Goal: Task Accomplishment & Management: Use online tool/utility

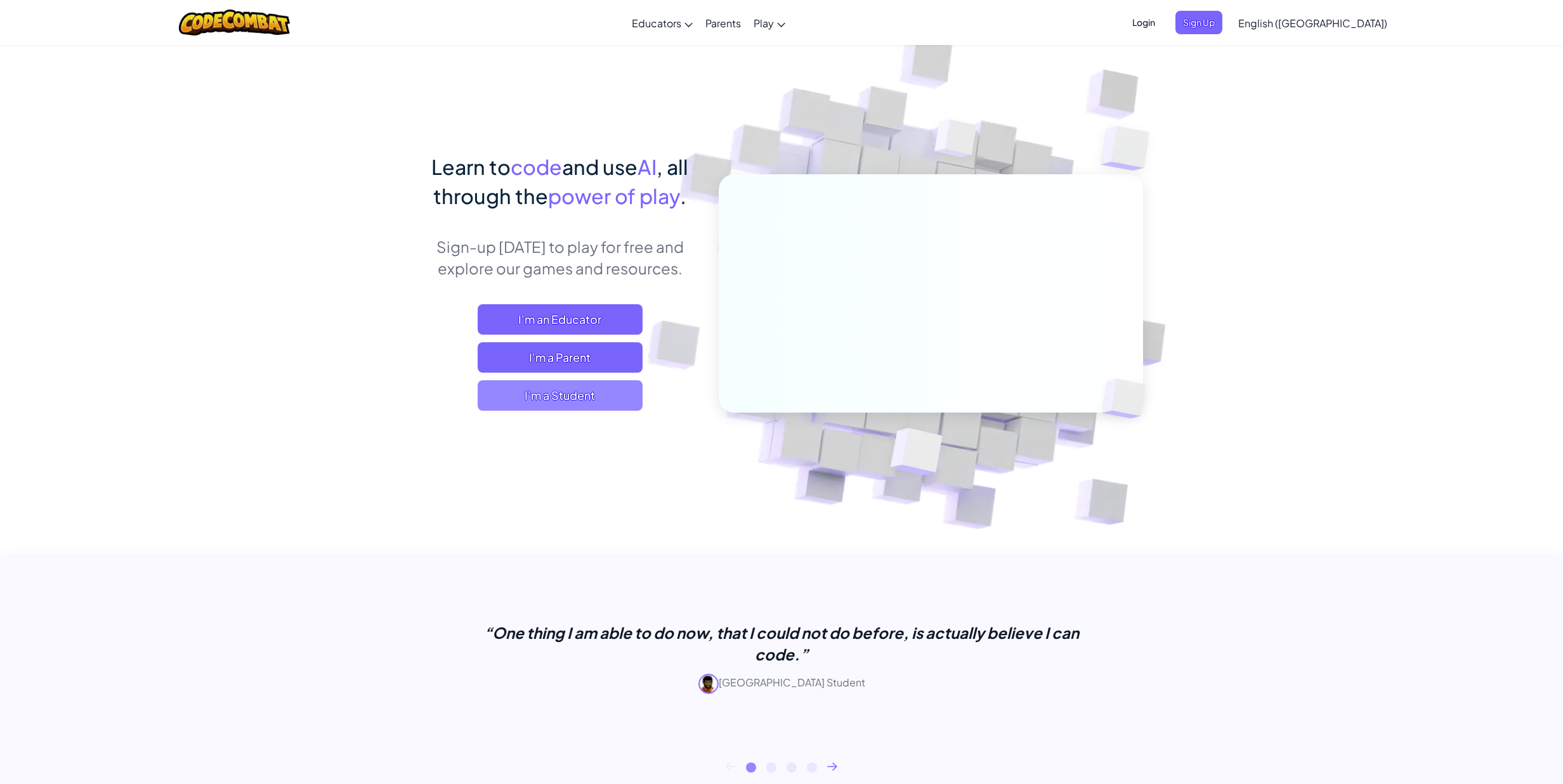
click at [598, 389] on span "I'm a Student" at bounding box center [560, 395] width 165 height 30
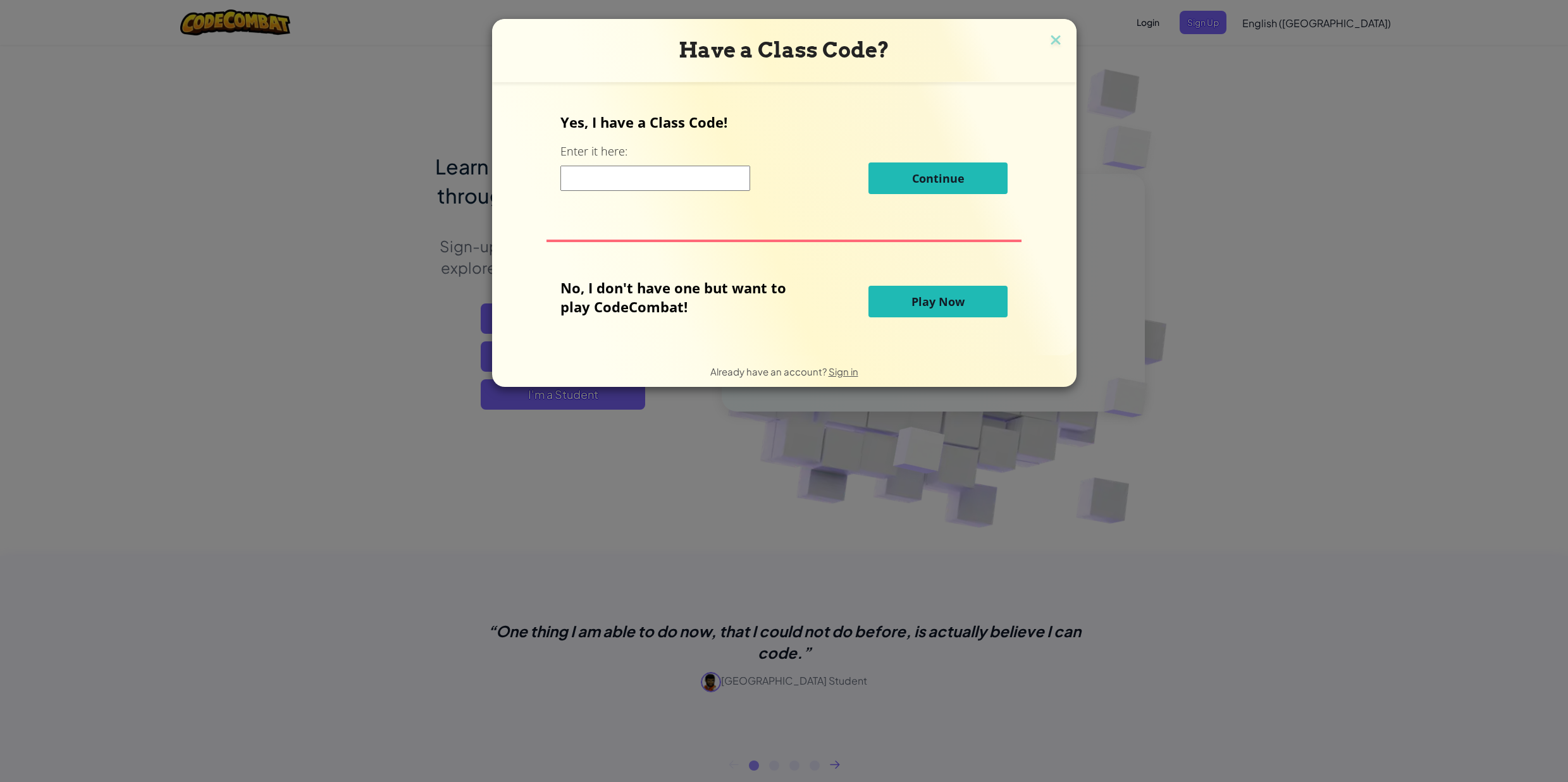
click at [709, 182] on input at bounding box center [655, 178] width 190 height 25
click at [926, 292] on button "Play Now" at bounding box center [938, 301] width 139 height 31
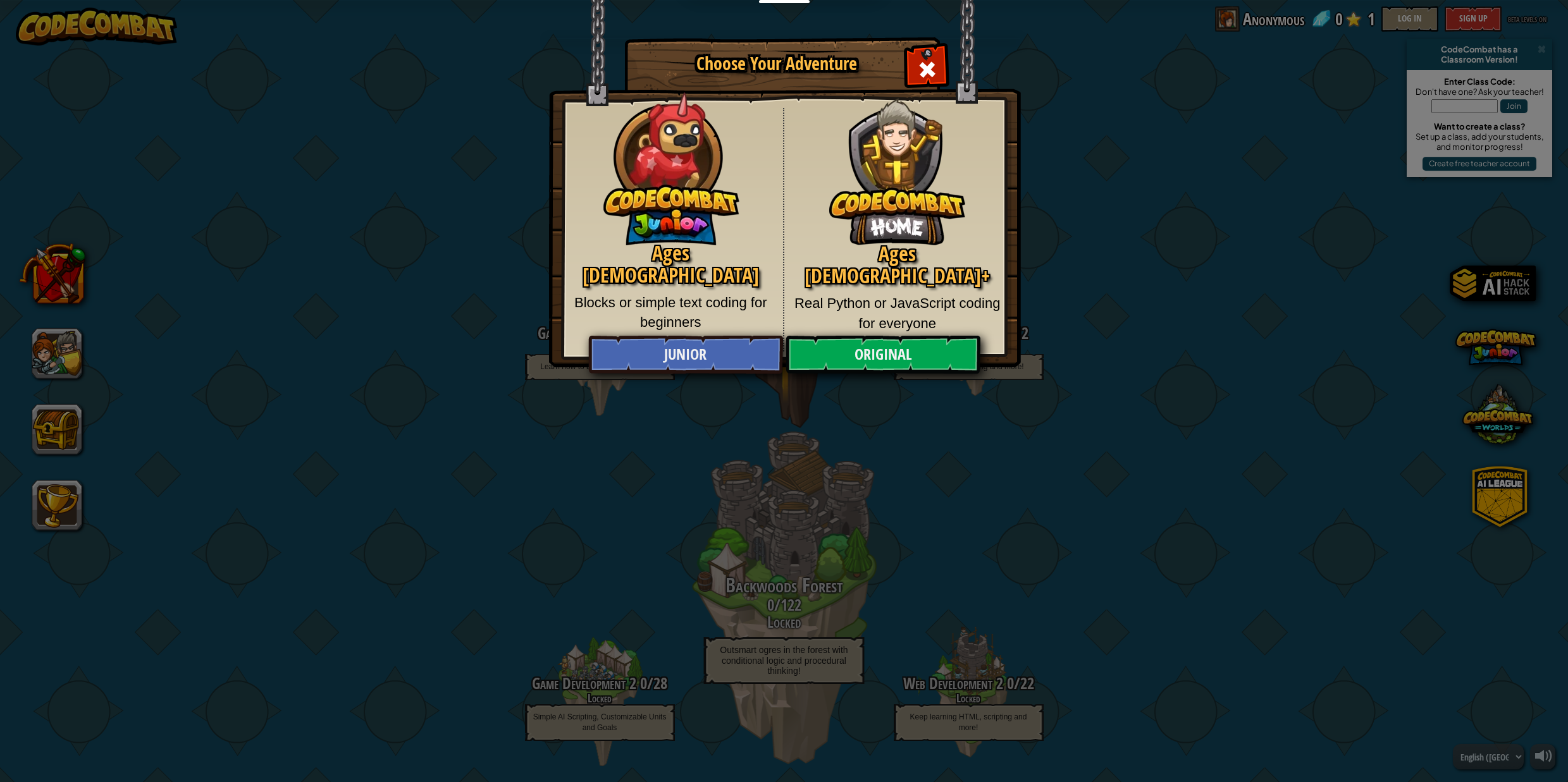
click at [891, 196] on img at bounding box center [897, 162] width 136 height 166
click at [874, 361] on link "Original" at bounding box center [883, 354] width 195 height 38
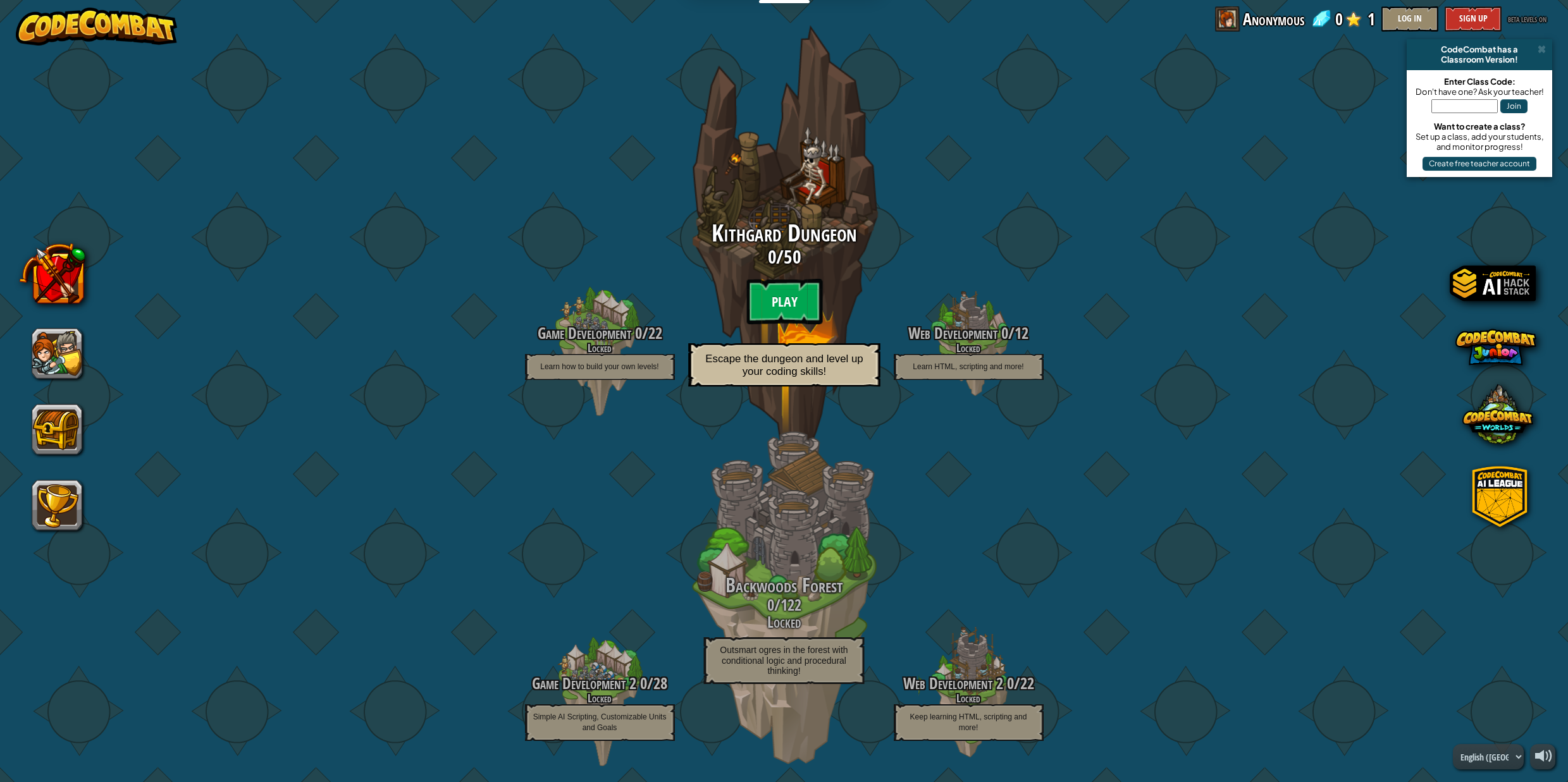
click at [763, 312] on btn "Play" at bounding box center [784, 301] width 76 height 46
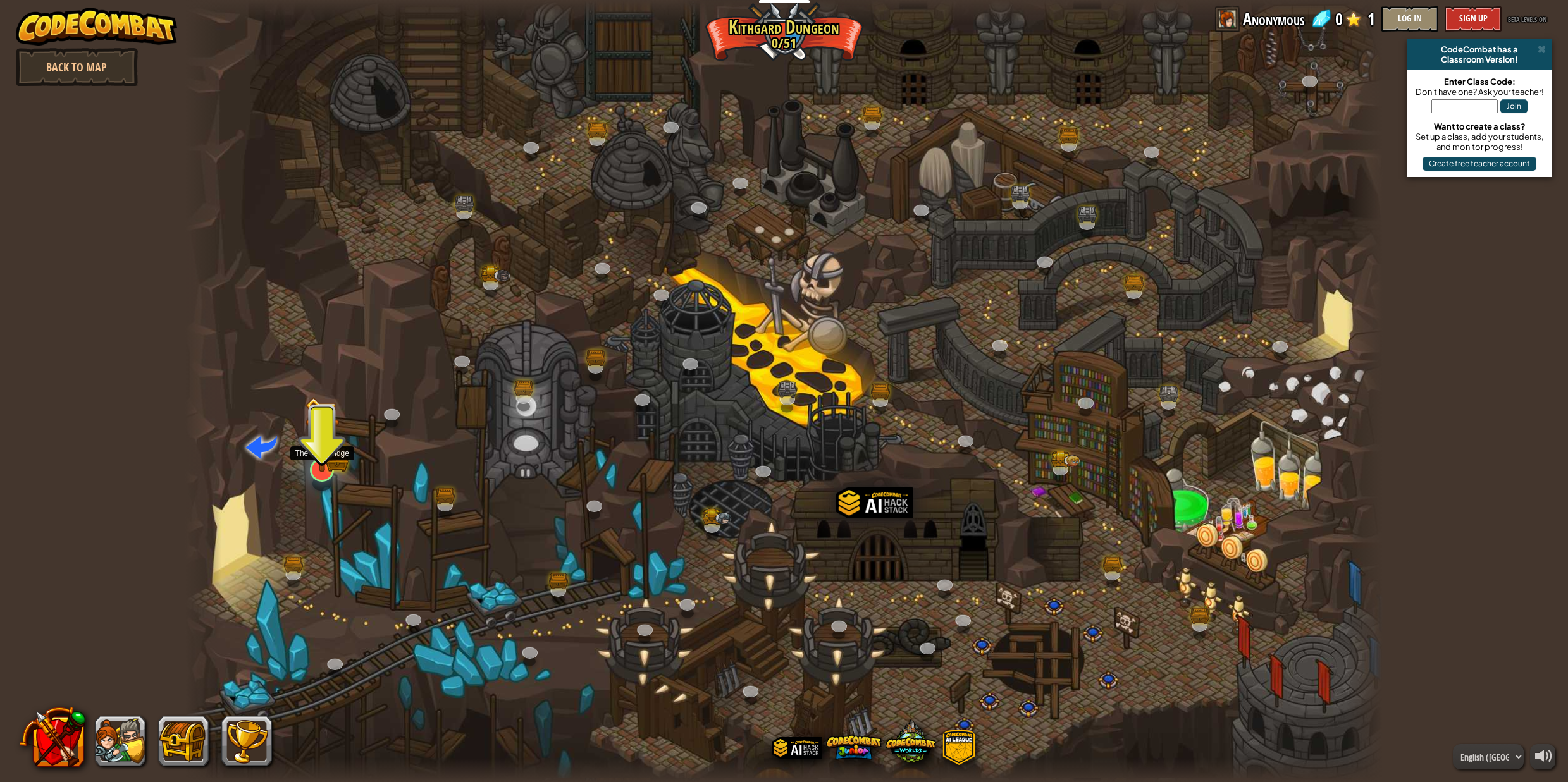
click at [337, 469] on img at bounding box center [321, 434] width 34 height 75
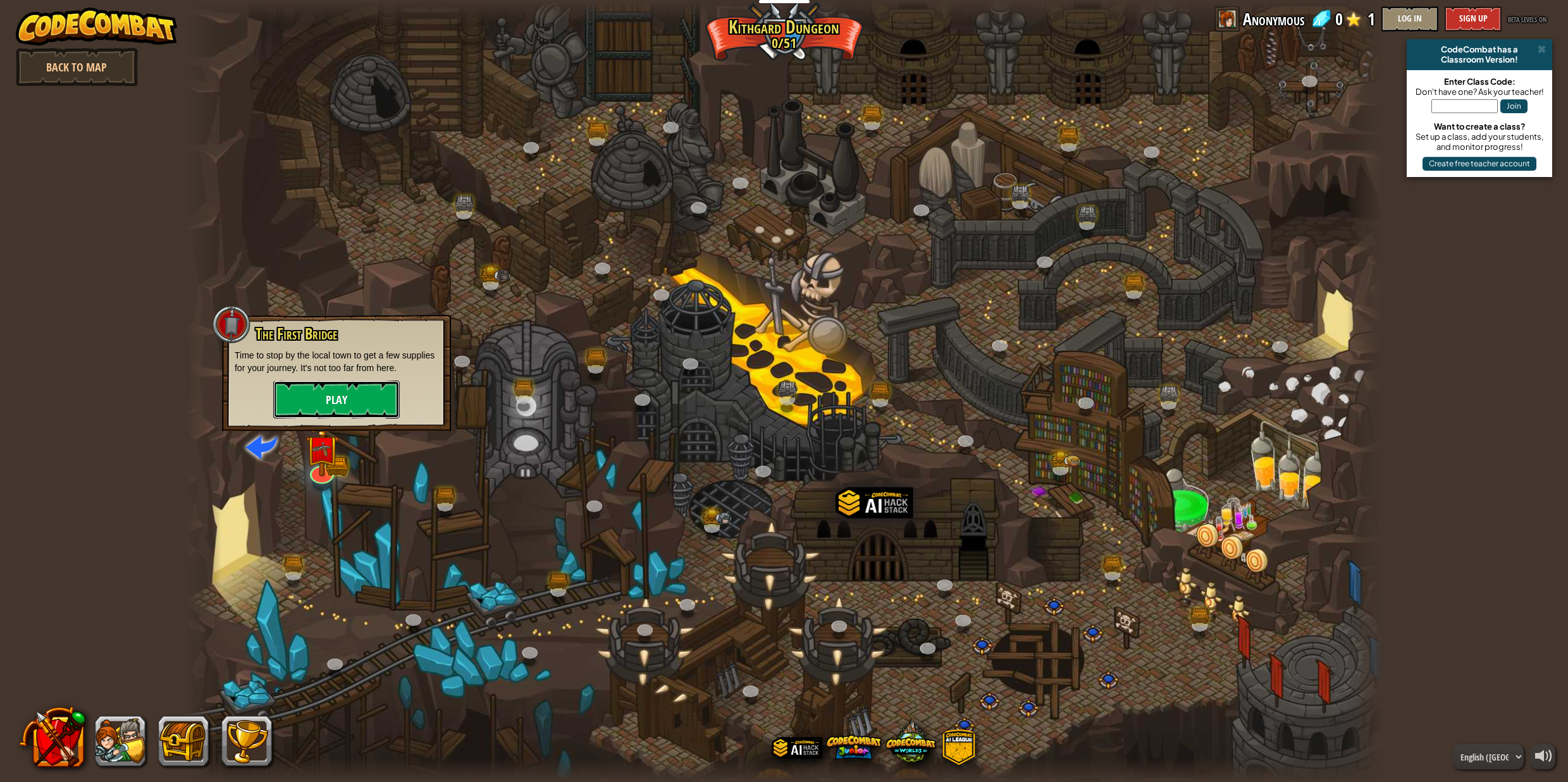
click at [367, 410] on button "Play" at bounding box center [336, 399] width 126 height 38
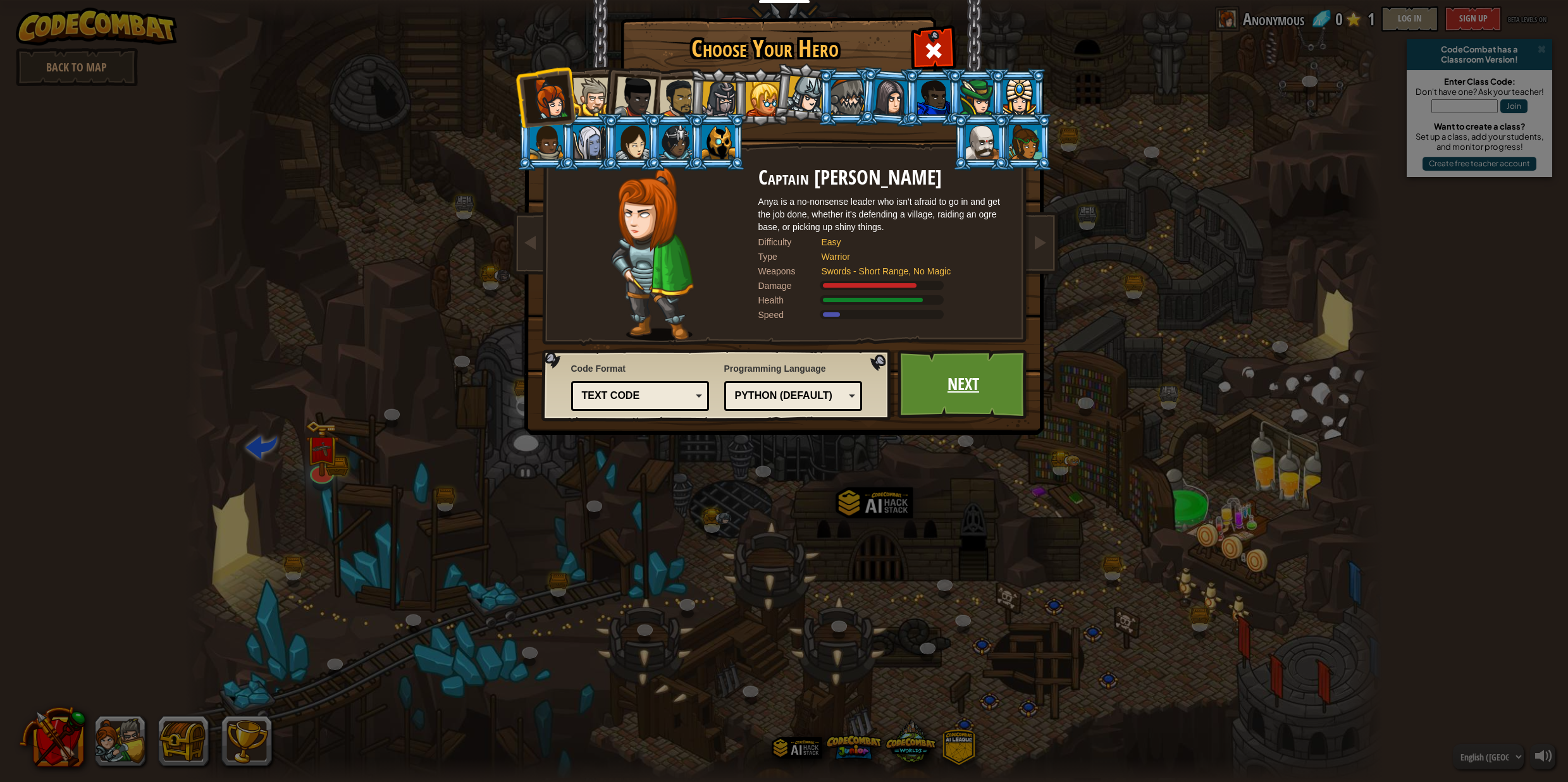
click at [917, 397] on link "Next" at bounding box center [964, 385] width 132 height 70
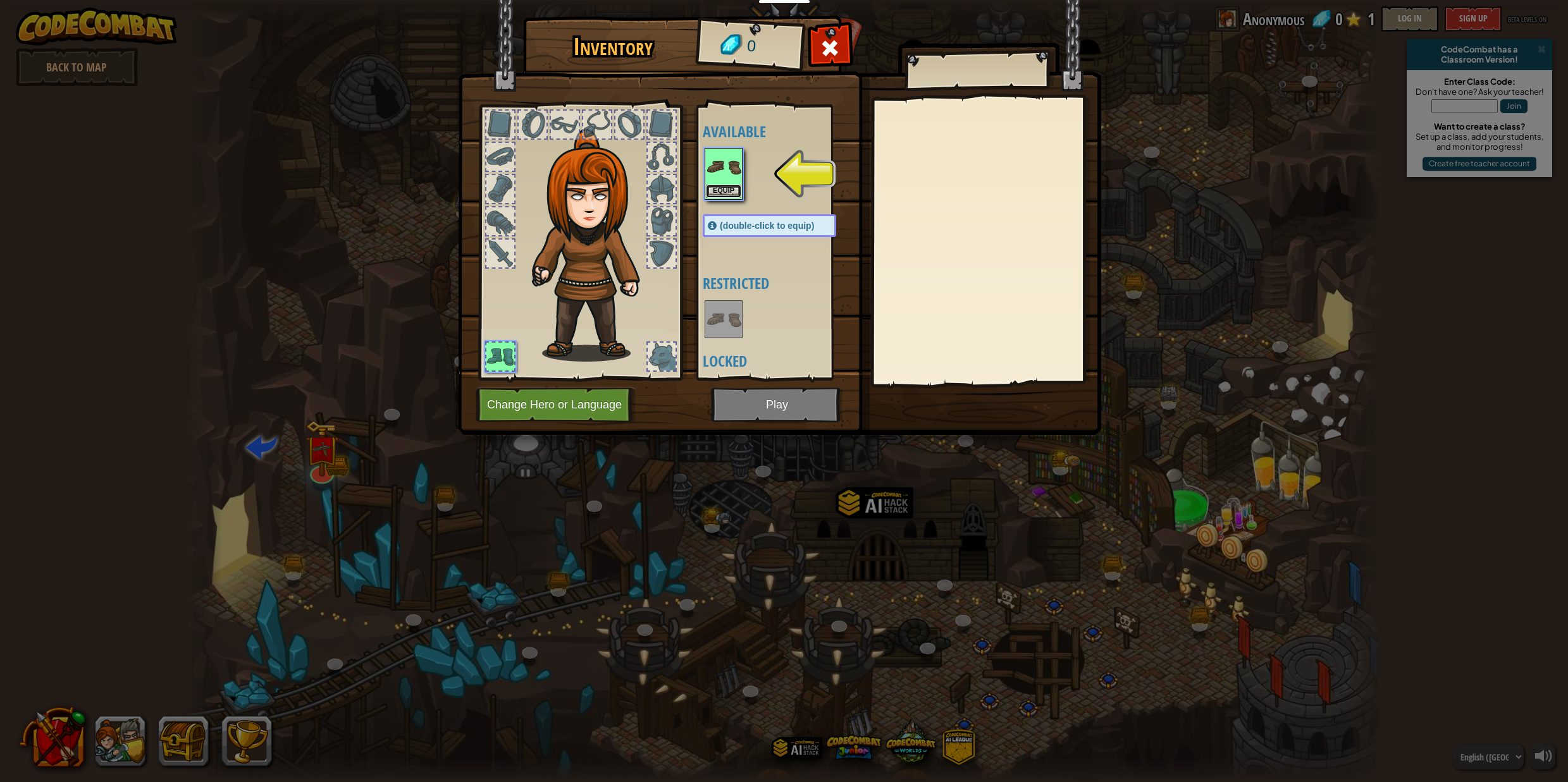
click at [722, 191] on button "Equip" at bounding box center [723, 191] width 35 height 13
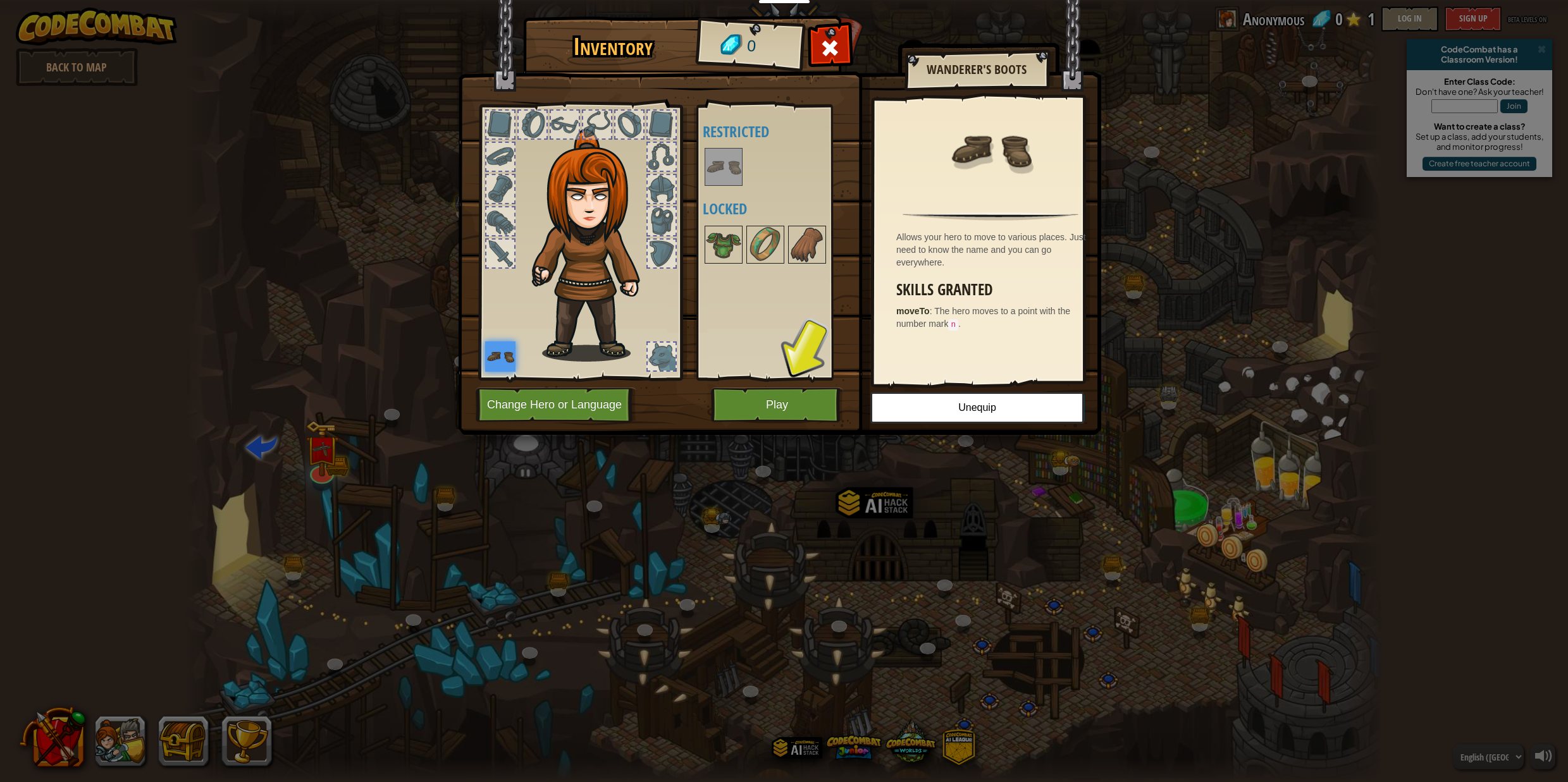
click at [752, 386] on img at bounding box center [779, 206] width 643 height 459
click at [823, 403] on button "Play" at bounding box center [777, 405] width 132 height 35
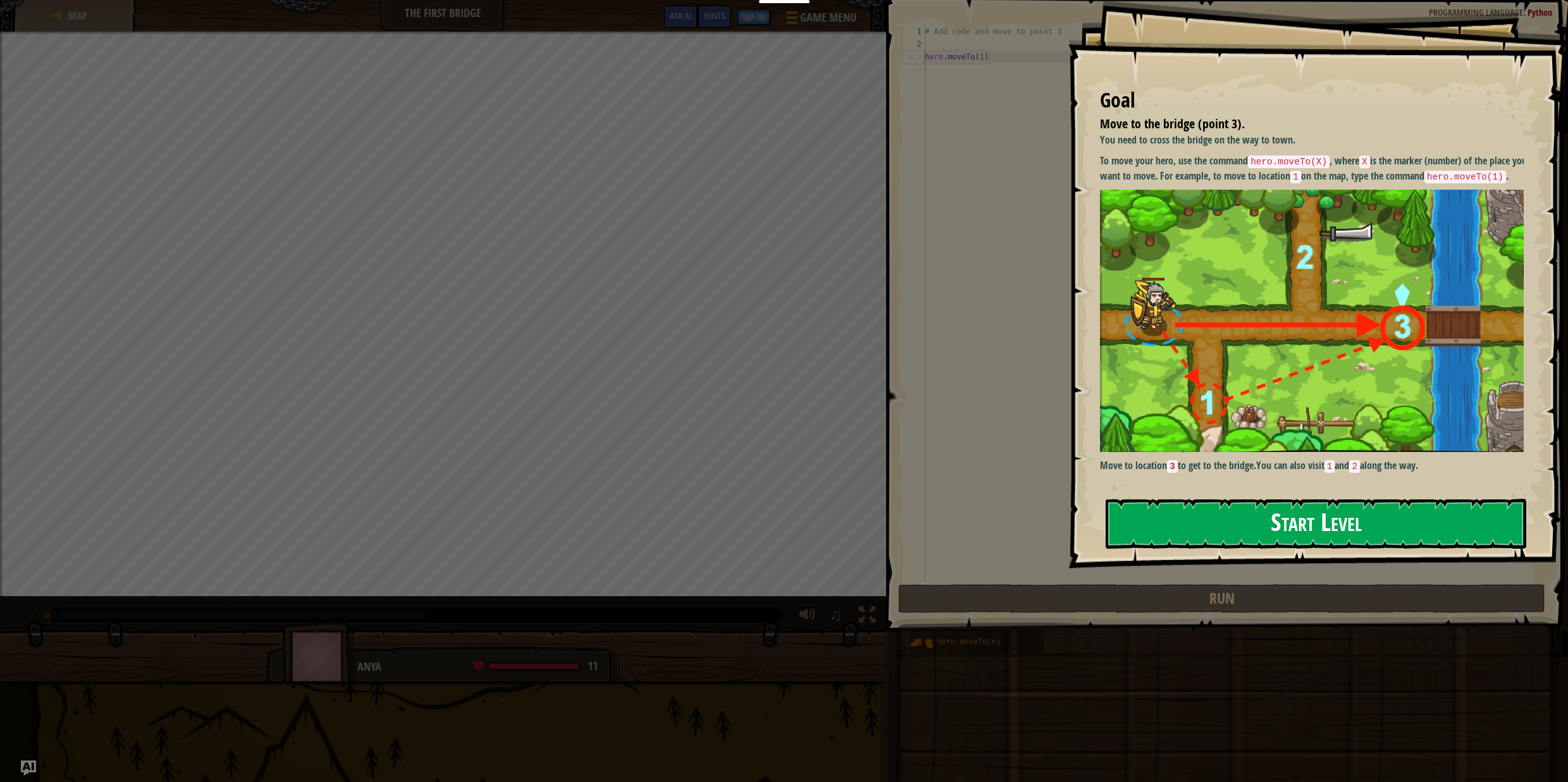
click at [1193, 520] on button "Start Level" at bounding box center [1316, 524] width 421 height 50
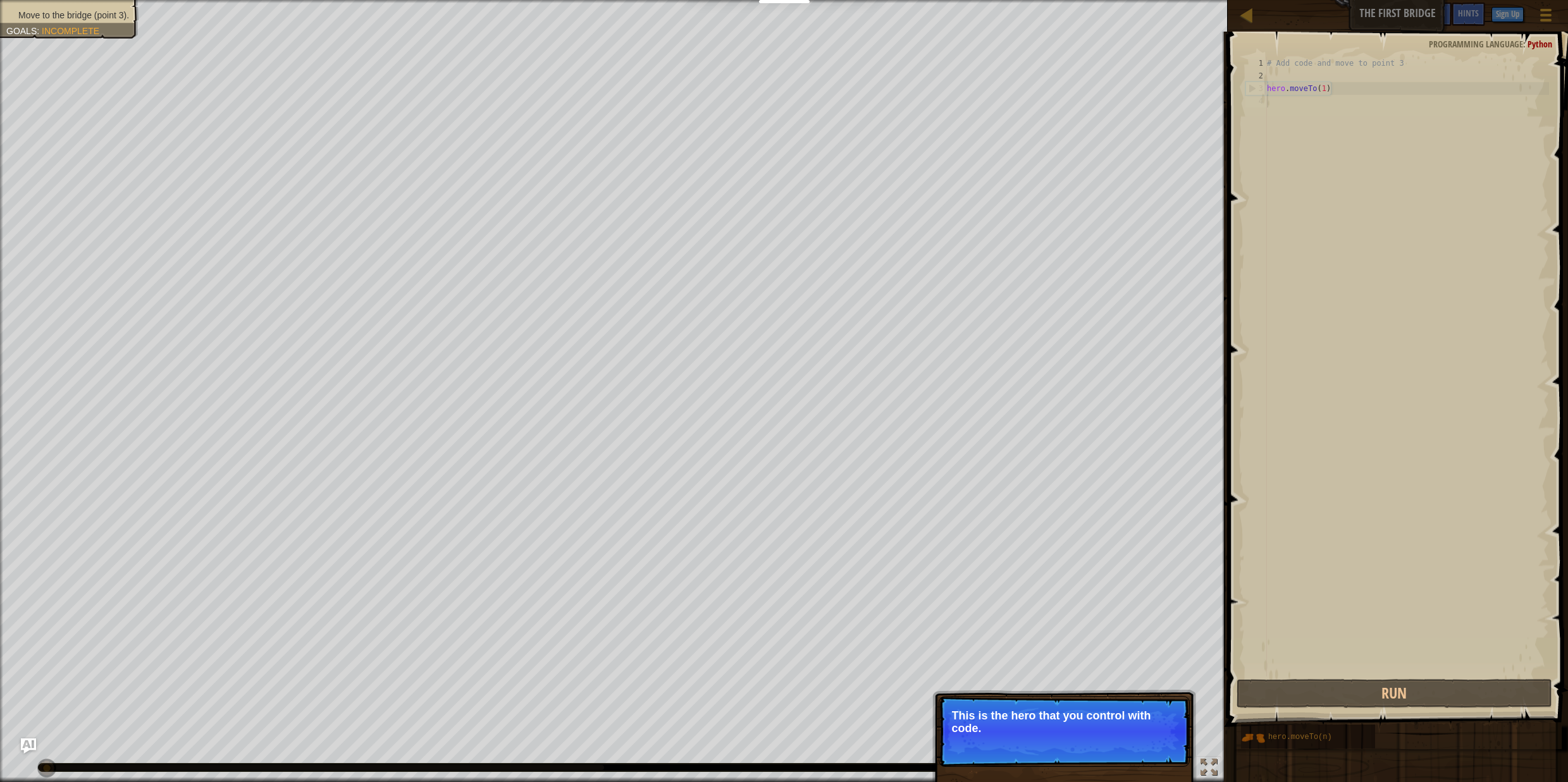
click at [1082, 729] on p "This is the hero that you control with code." at bounding box center [1065, 722] width 224 height 25
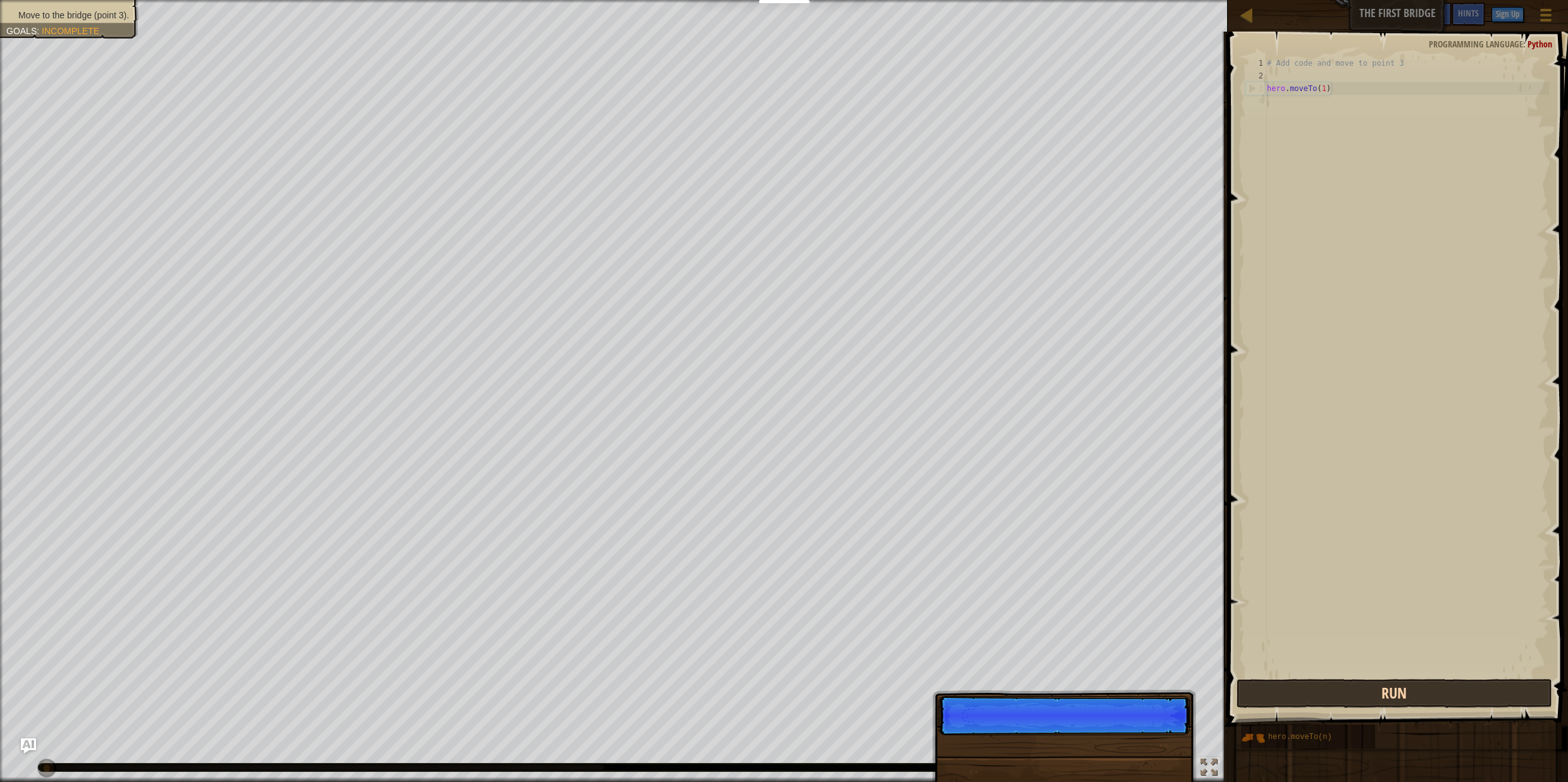
scroll to position [6, 0]
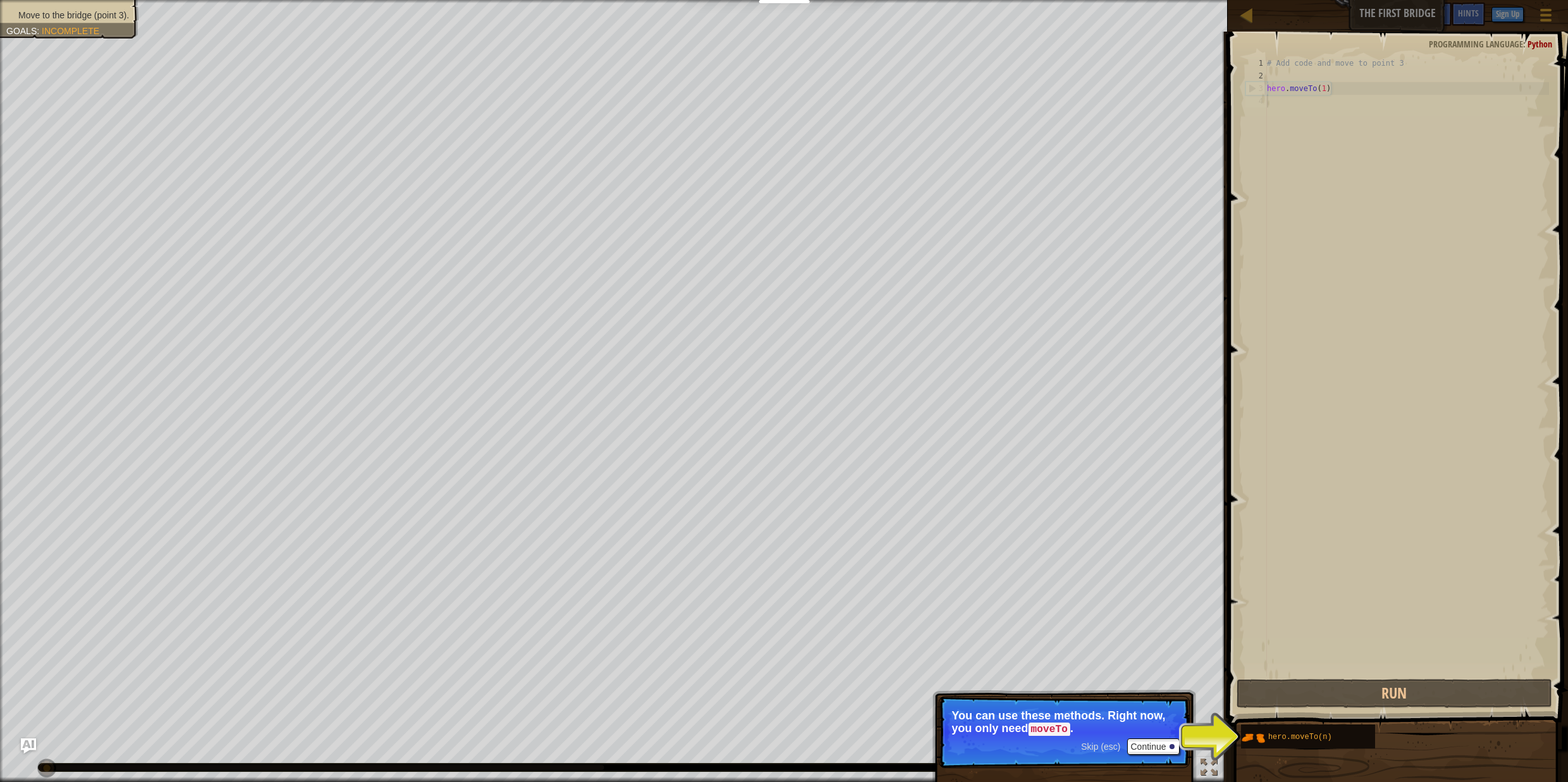
click at [1160, 756] on p "Skip (esc) Continue You can use these methods. Right now, you only need moveTo ." at bounding box center [1065, 732] width 251 height 72
click at [1158, 753] on button "Continue" at bounding box center [1154, 747] width 53 height 17
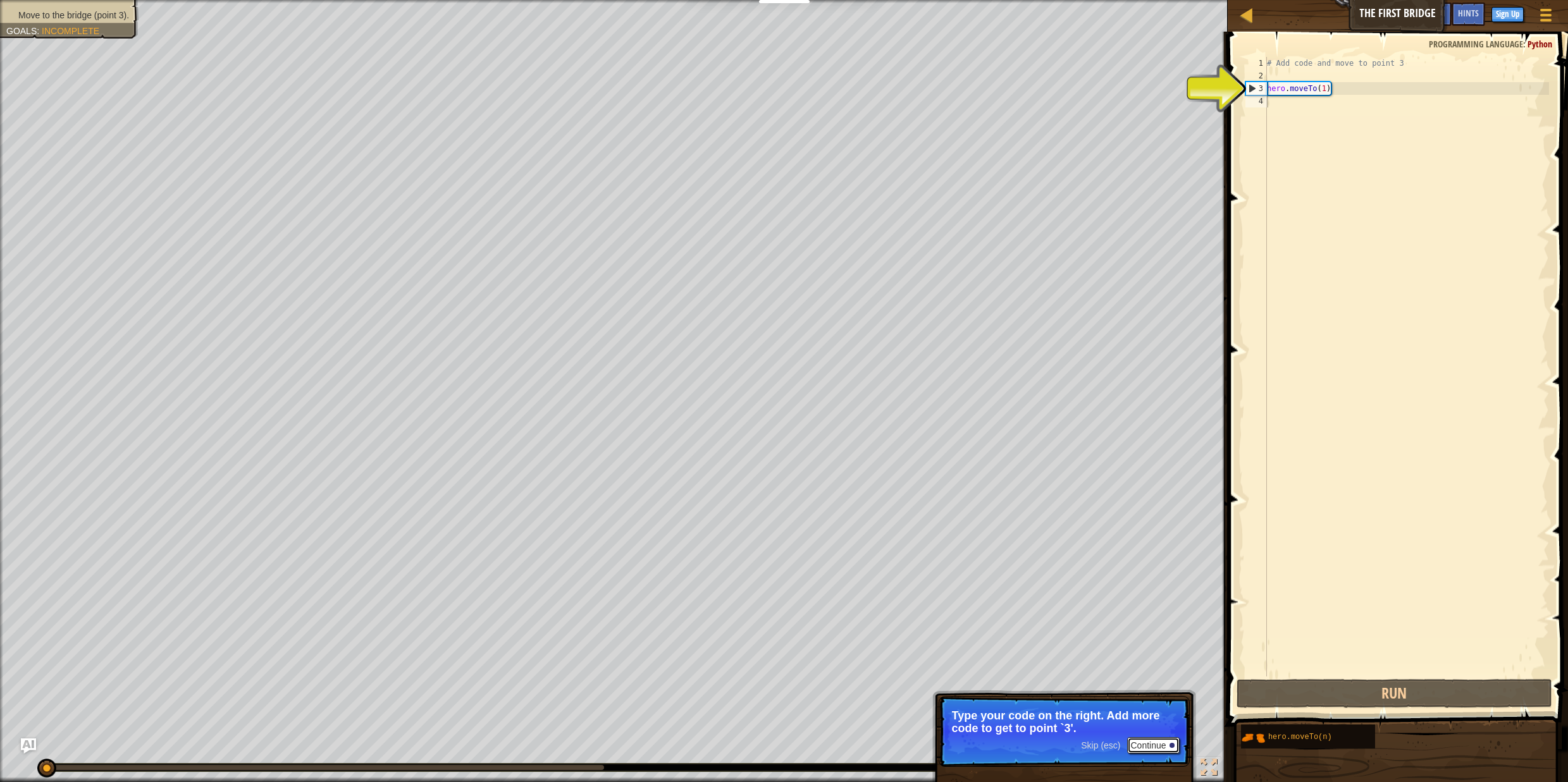
click at [1172, 745] on div at bounding box center [1172, 745] width 5 height 5
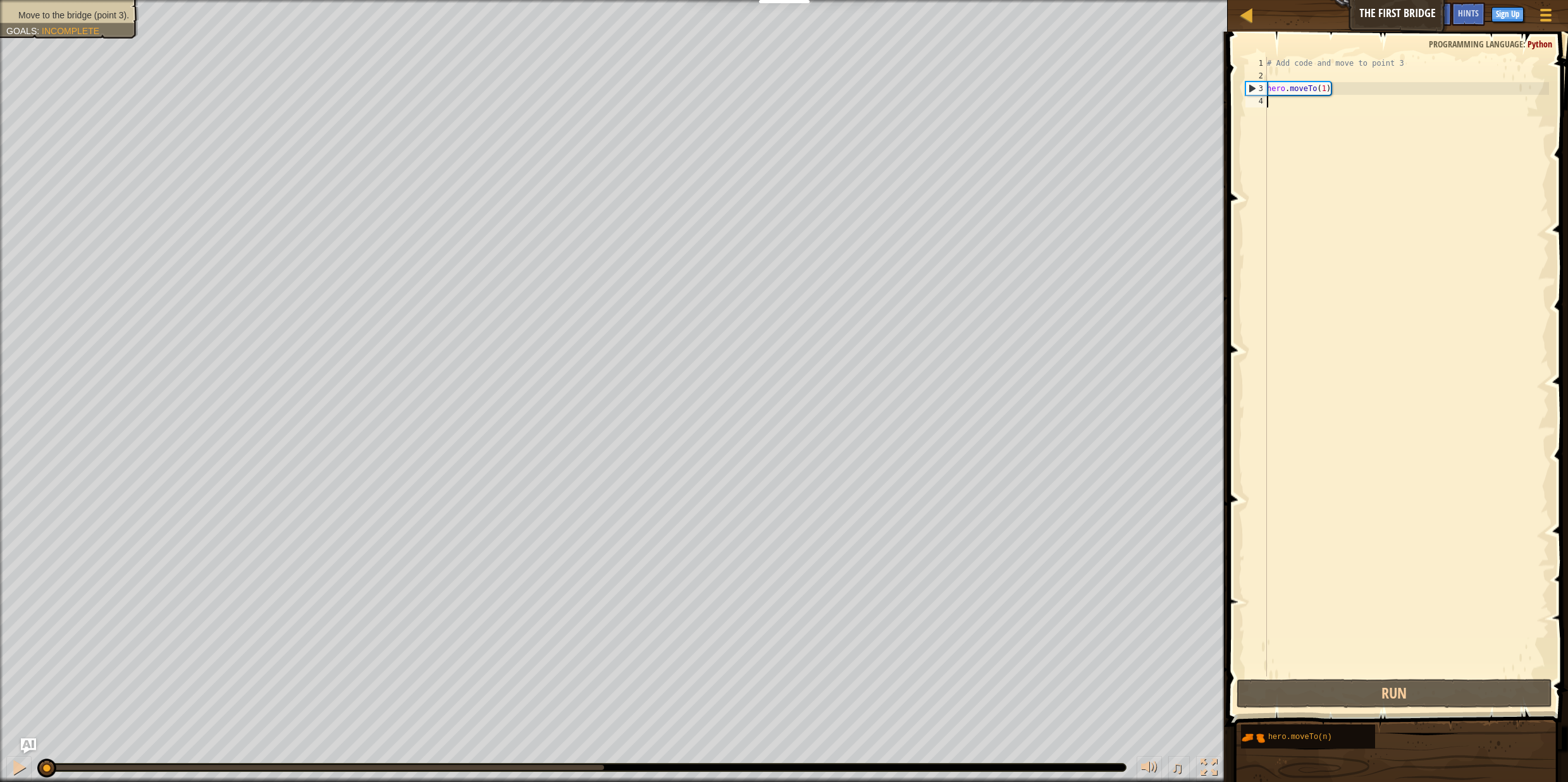
click at [1329, 90] on div "# Add code and move to point 3 hero . moveTo ( 1 )" at bounding box center [1407, 379] width 285 height 645
click at [1326, 90] on div "# Add code and move to point 3 hero . moveTo ( 1 )" at bounding box center [1407, 379] width 285 height 645
type textarea "hero.moveTo(3)"
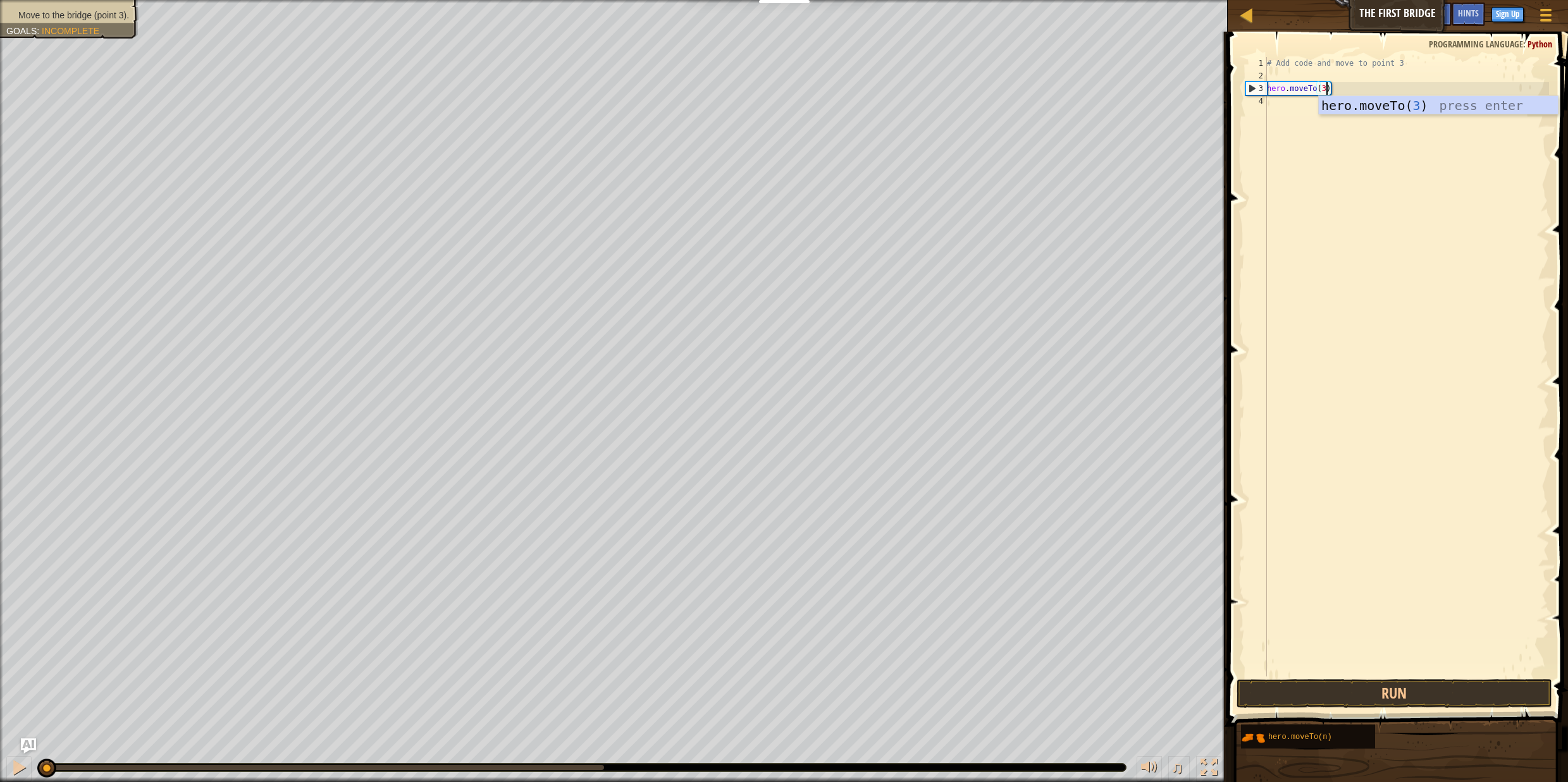
scroll to position [6, 4]
click at [1415, 104] on div "hero.moveTo( 3 ) press enter" at bounding box center [1438, 124] width 239 height 57
click at [1441, 116] on div "# Add code and move to point 3 hero . moveTo ( 3 )" at bounding box center [1407, 379] width 285 height 645
click at [1385, 684] on button "Run" at bounding box center [1395, 693] width 316 height 29
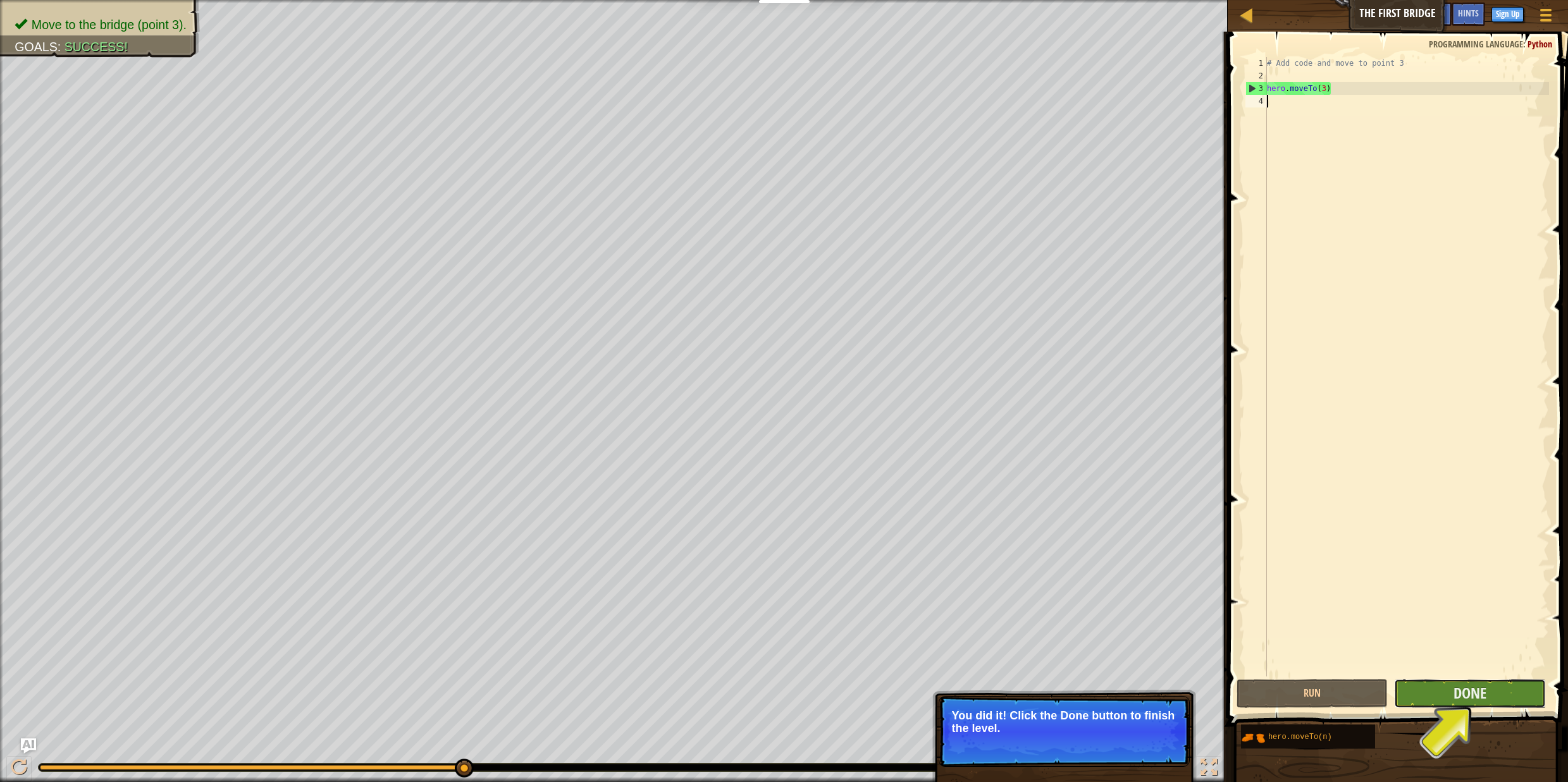
click at [1435, 701] on button "Done" at bounding box center [1470, 693] width 152 height 29
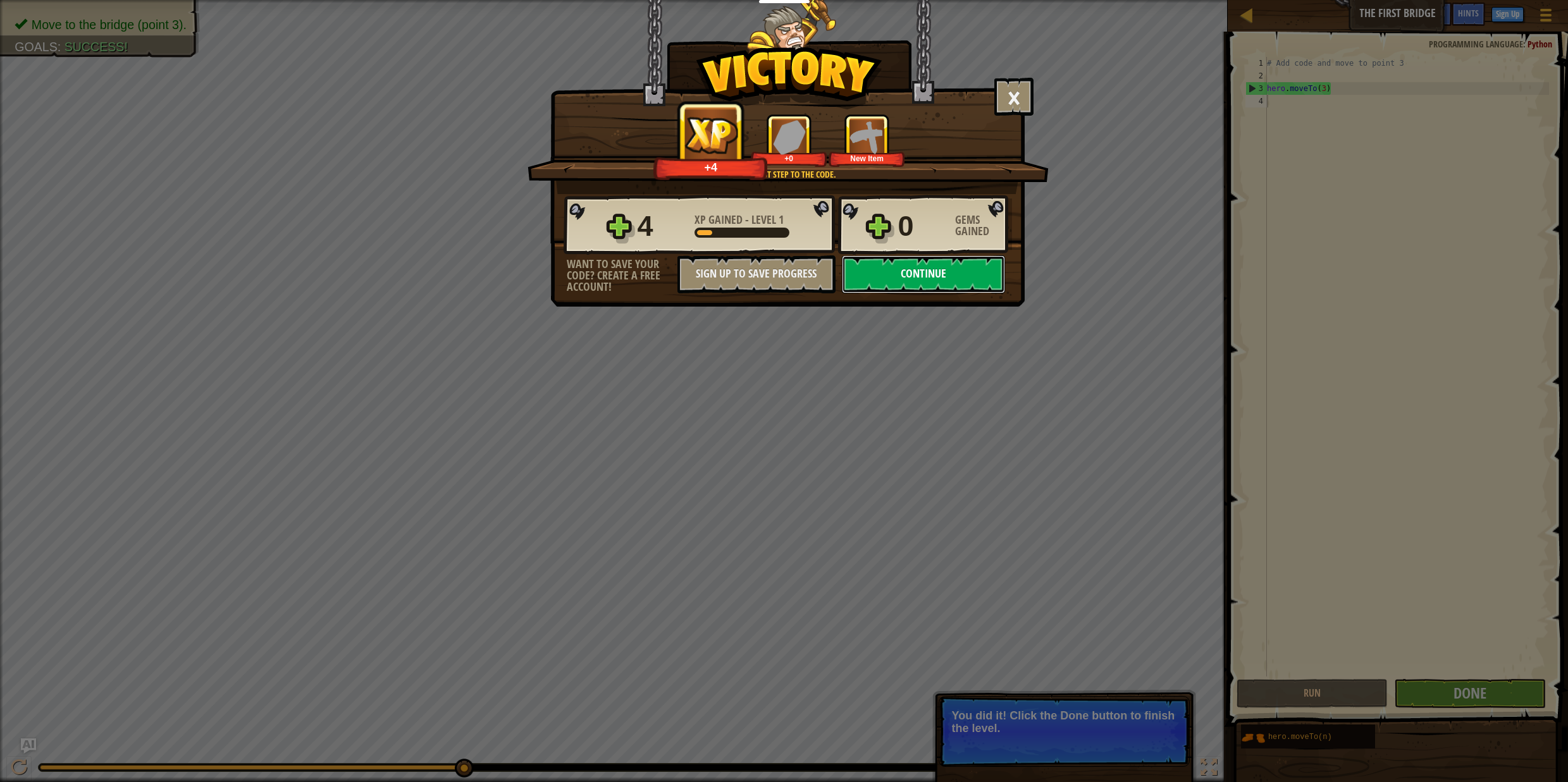
click at [888, 266] on button "Continue" at bounding box center [923, 274] width 164 height 38
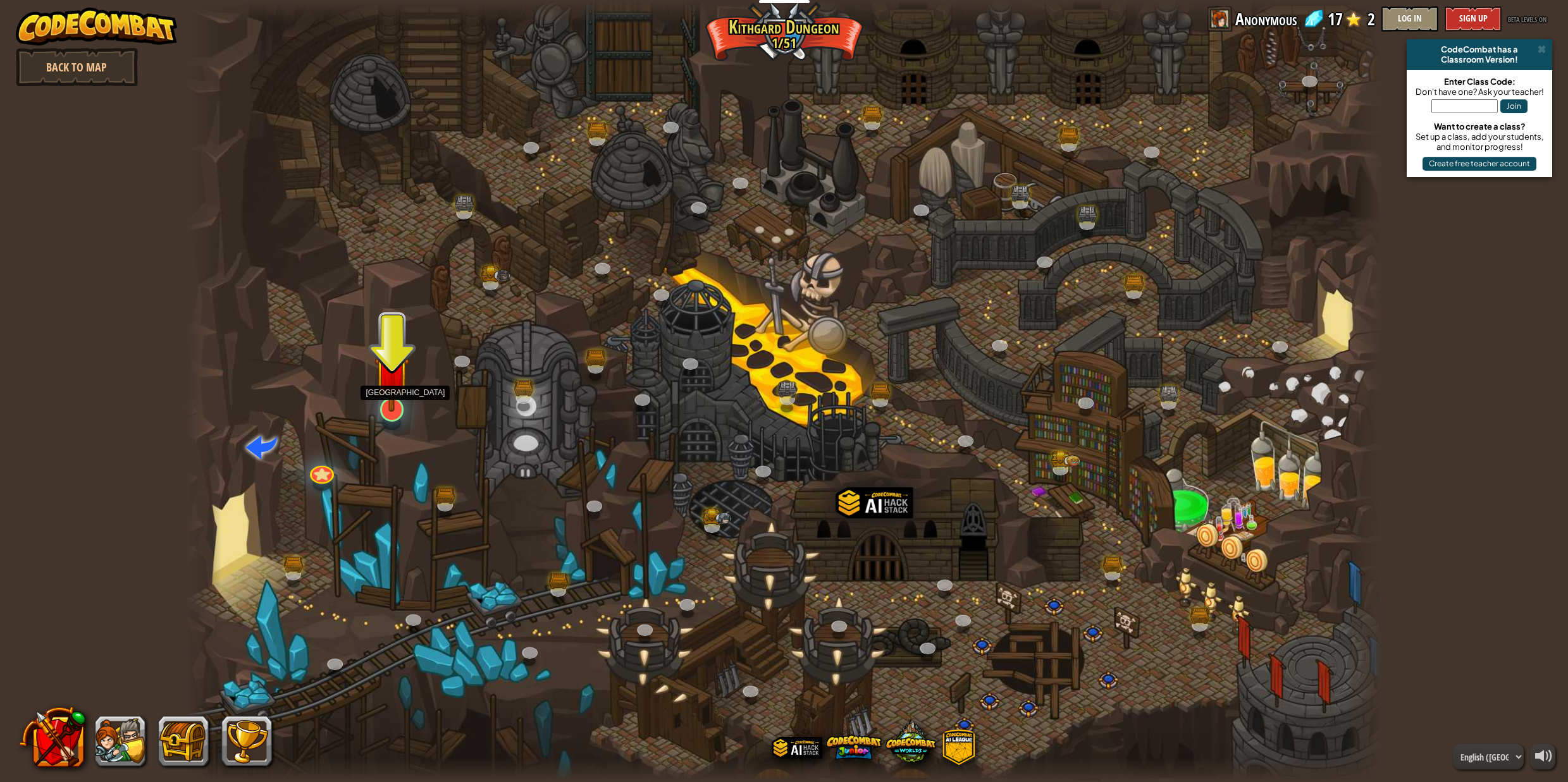
click at [384, 390] on img at bounding box center [391, 373] width 34 height 78
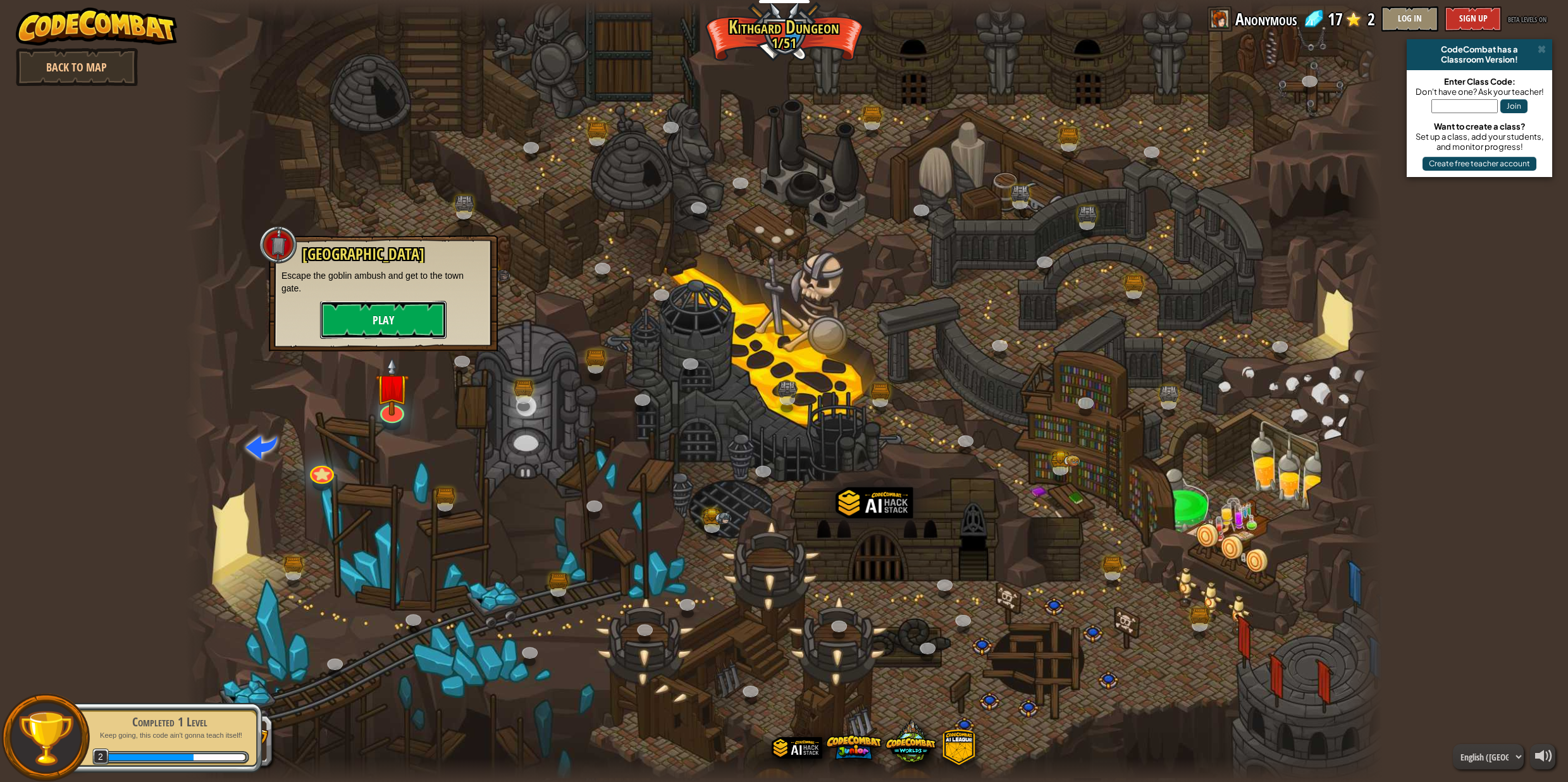
click at [437, 324] on button "Play" at bounding box center [383, 320] width 126 height 38
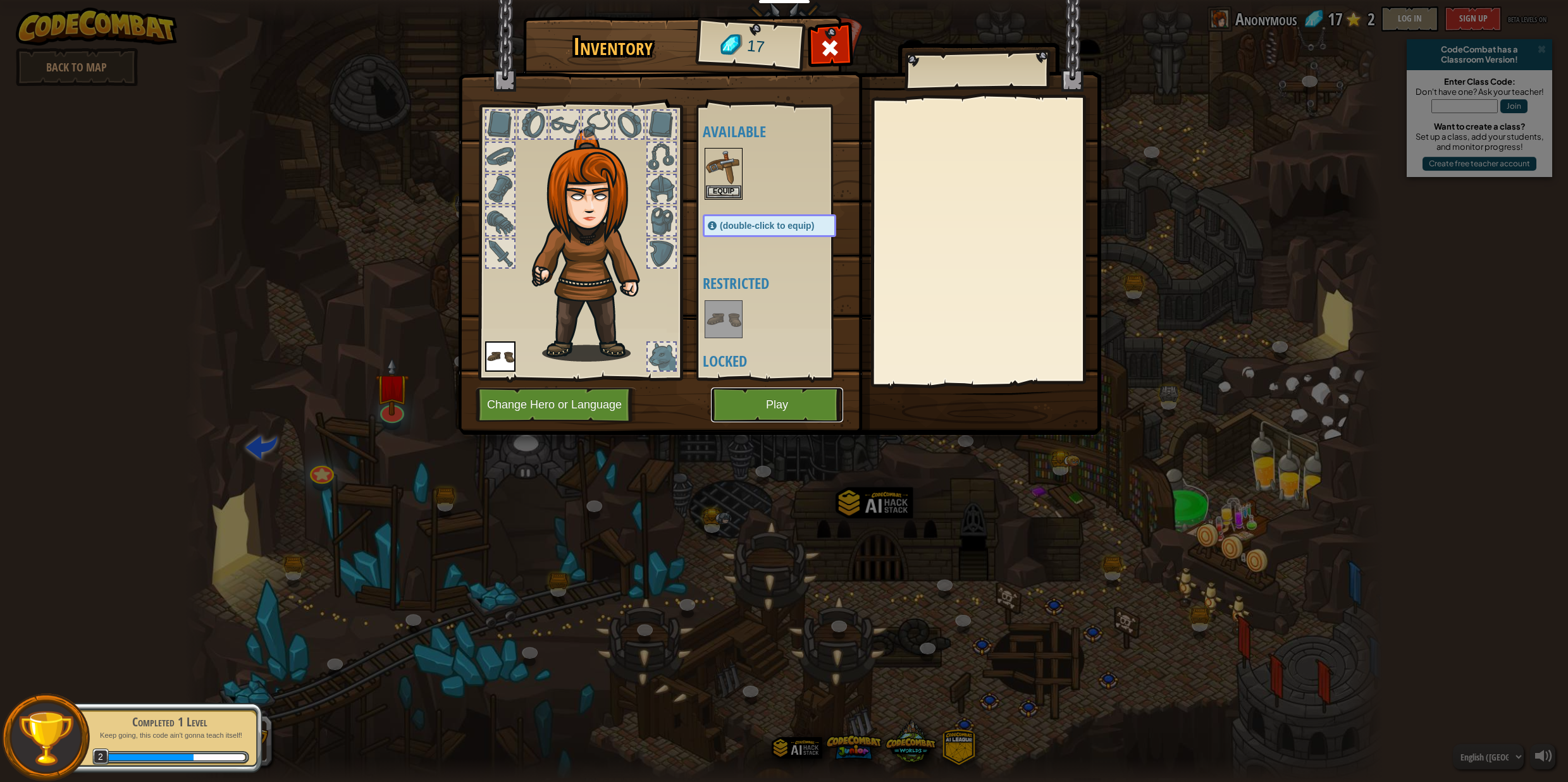
click at [729, 405] on button "Play" at bounding box center [777, 405] width 132 height 35
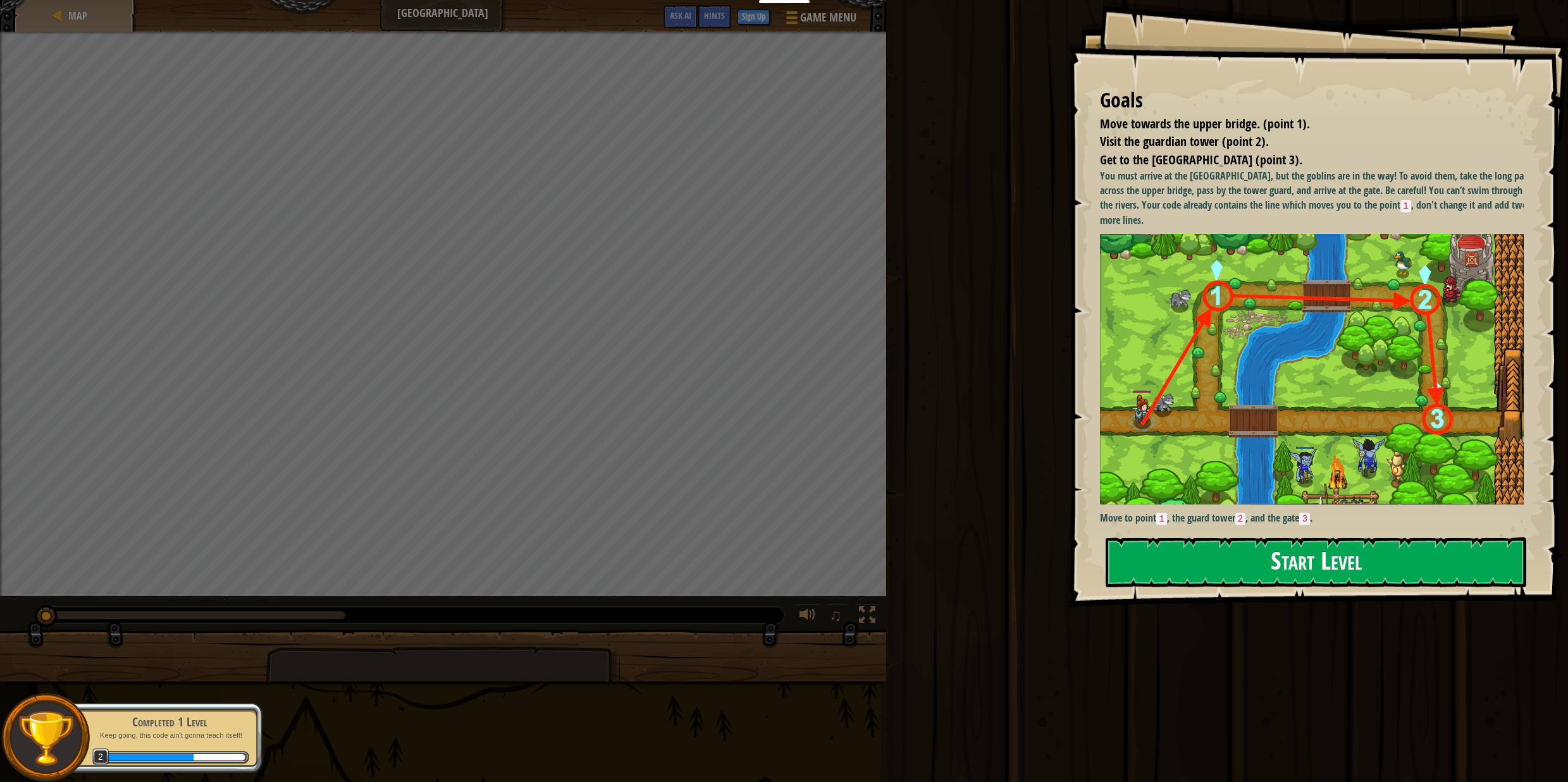
click at [1193, 547] on button "Start Level" at bounding box center [1316, 562] width 421 height 50
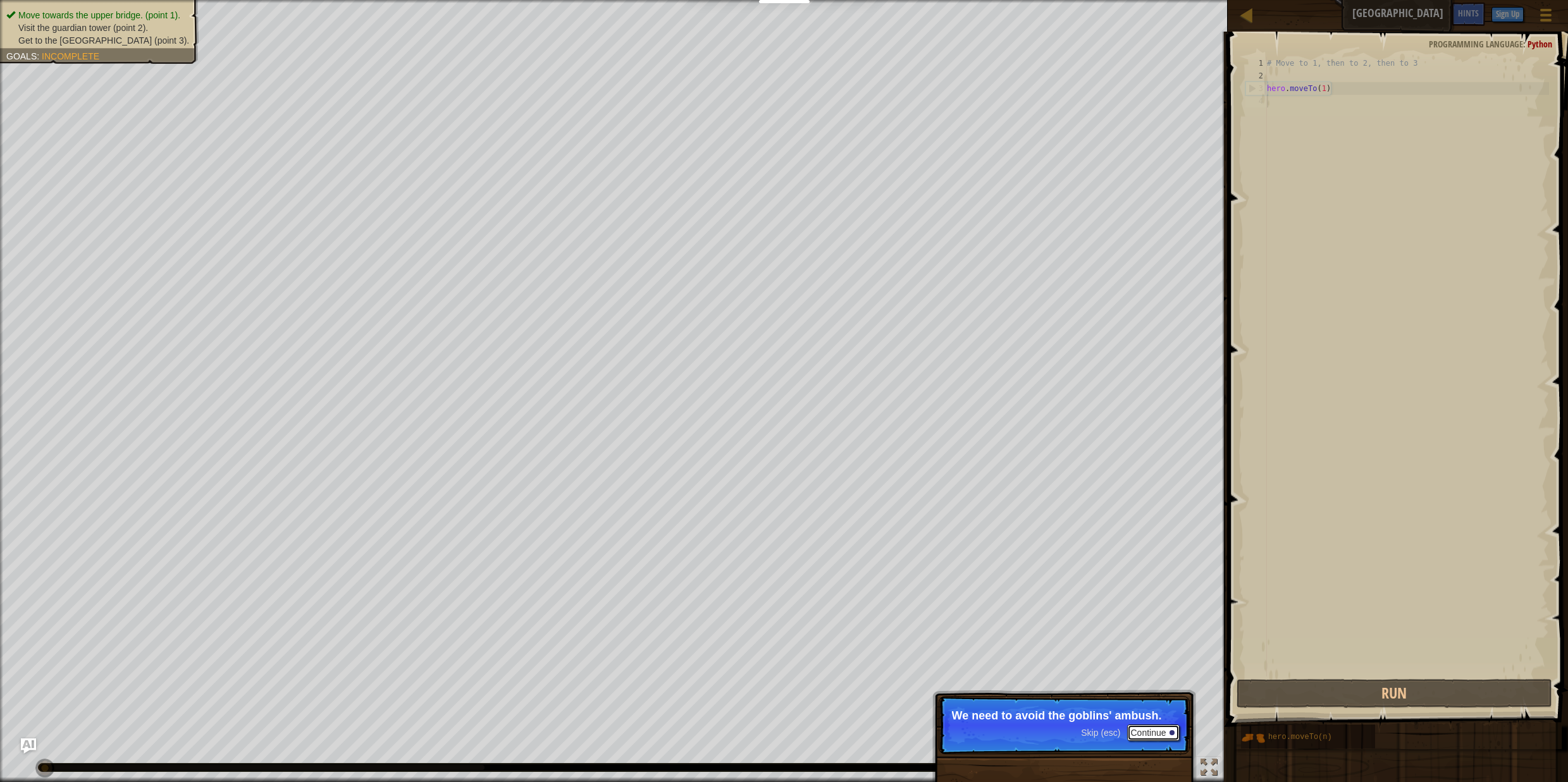
click at [1176, 736] on button "Continue" at bounding box center [1154, 733] width 53 height 17
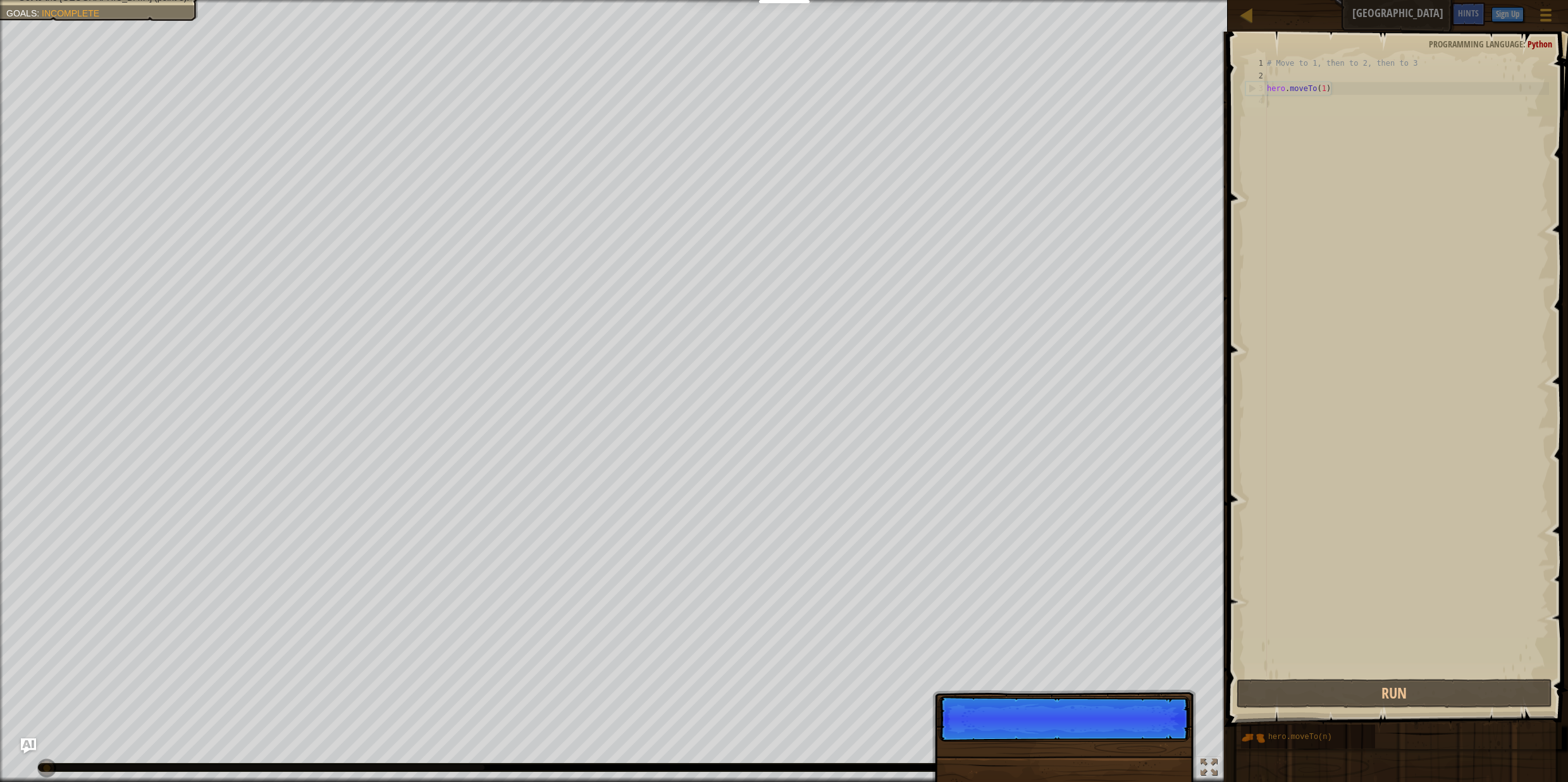
scroll to position [6, 0]
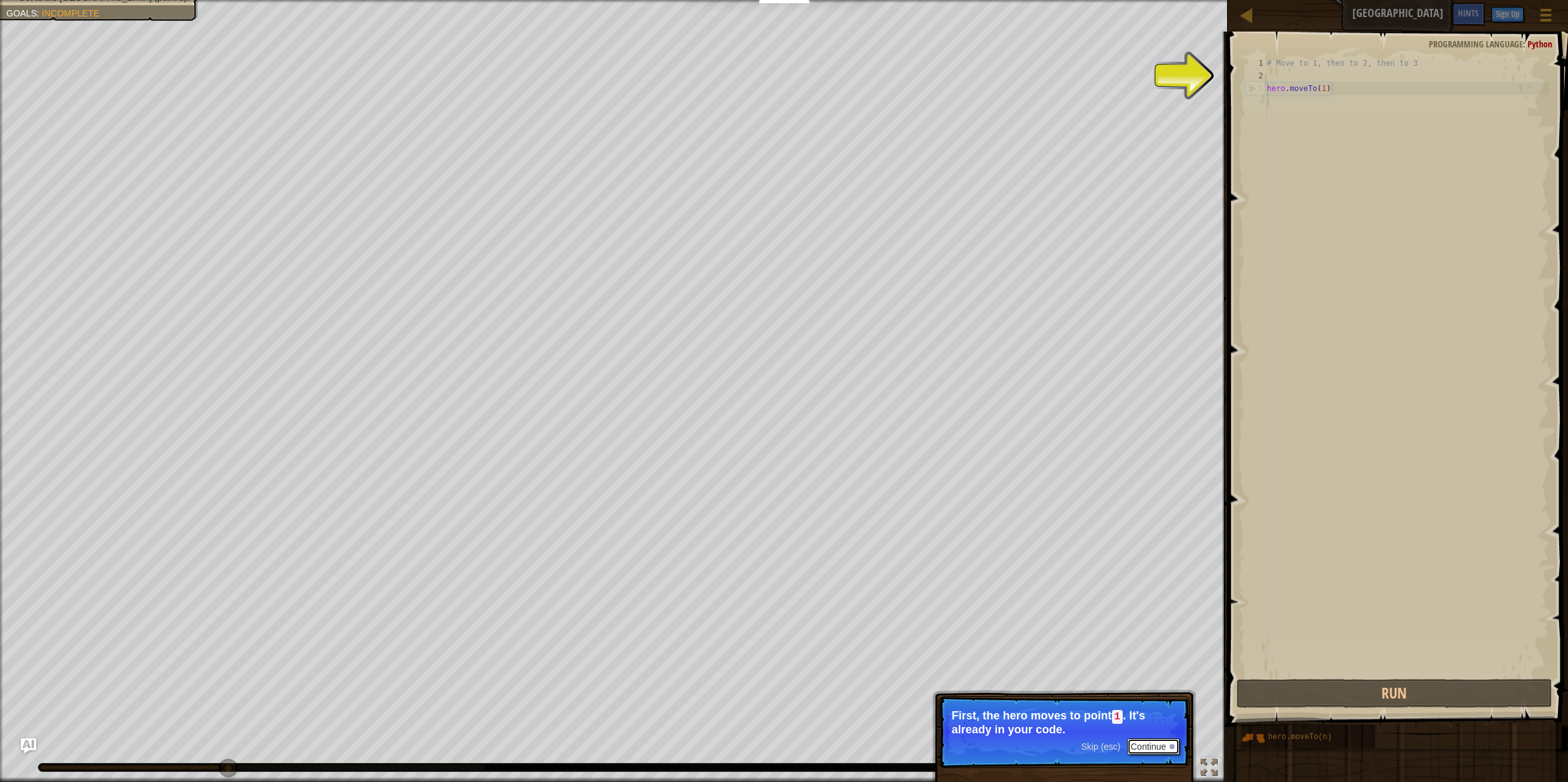
click at [1170, 742] on button "Continue" at bounding box center [1154, 747] width 53 height 17
click at [1170, 742] on p "Skip (esc) Continue Then move to the [GEOGRAPHIC_DATA] (point 2), and finally to" at bounding box center [1065, 731] width 251 height 71
click at [1170, 742] on button "Continue" at bounding box center [1154, 745] width 53 height 17
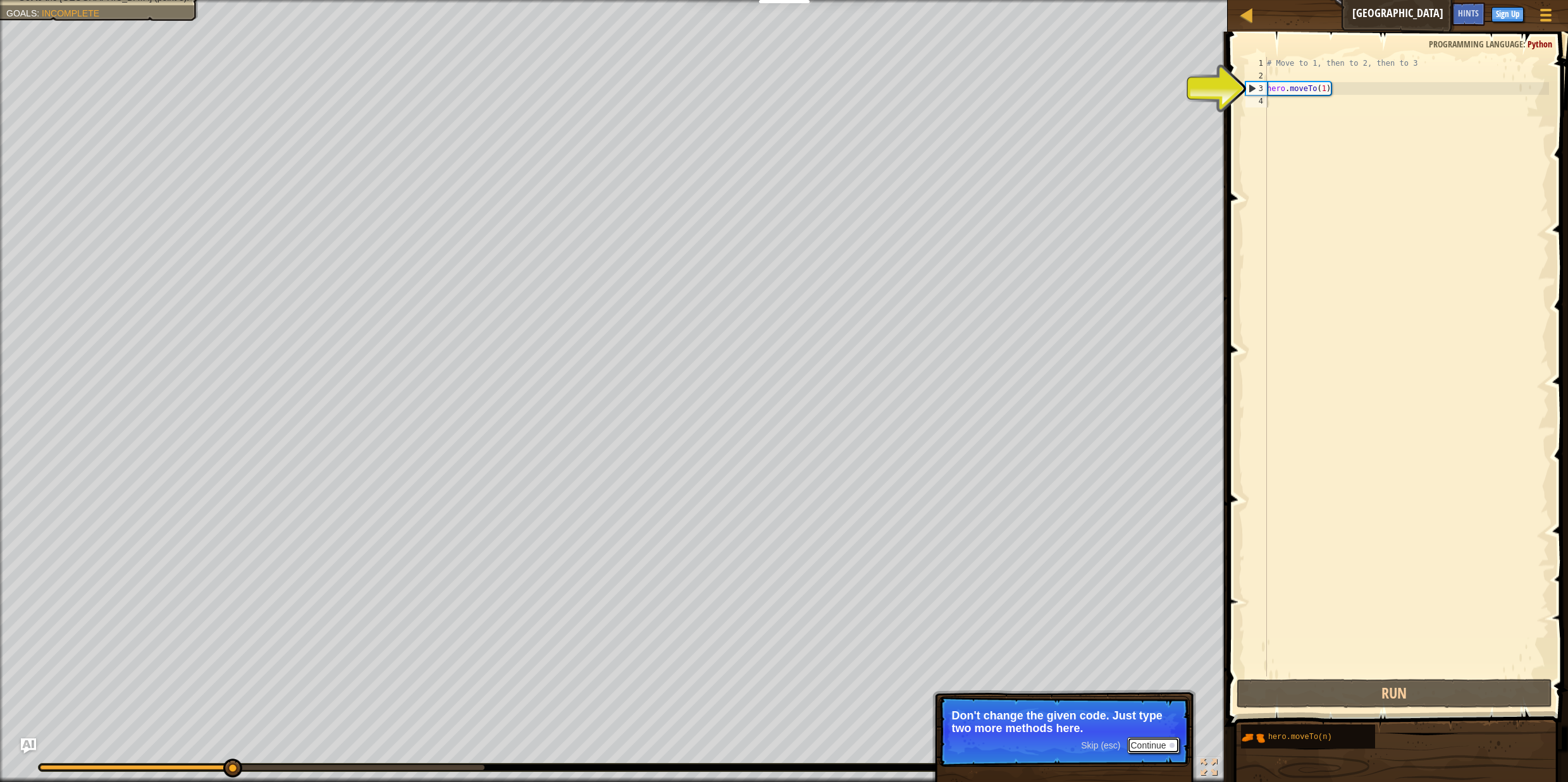
click at [1170, 742] on button "Continue" at bounding box center [1154, 745] width 53 height 17
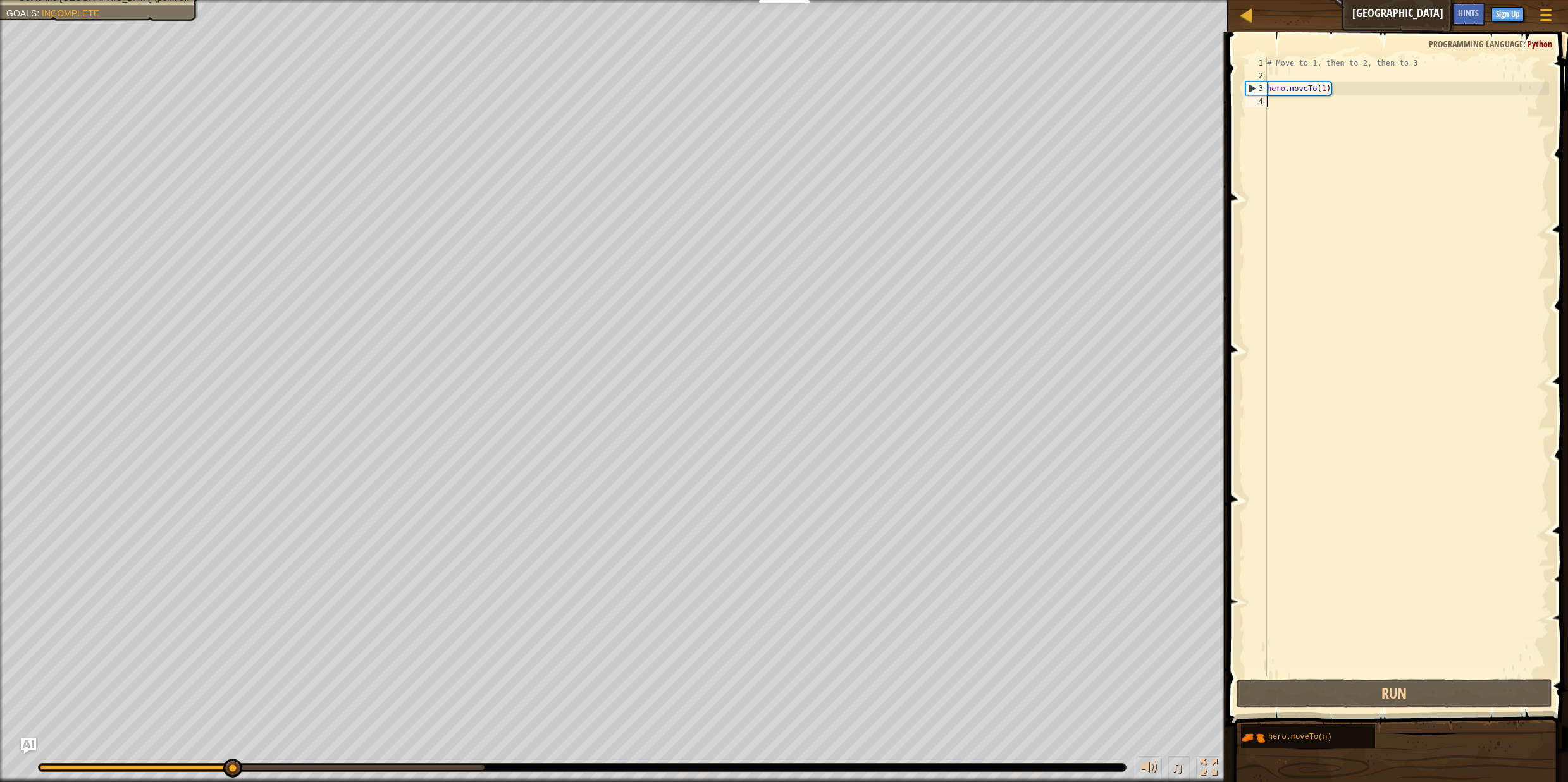
click at [1329, 91] on div "# Move to 1, then to 2, then to 3 hero . moveTo ( 1 )" at bounding box center [1407, 379] width 285 height 645
click at [1328, 90] on div "# Move to 1, then to 2, then to 3 hero . moveTo ( 1 )" at bounding box center [1407, 379] width 285 height 645
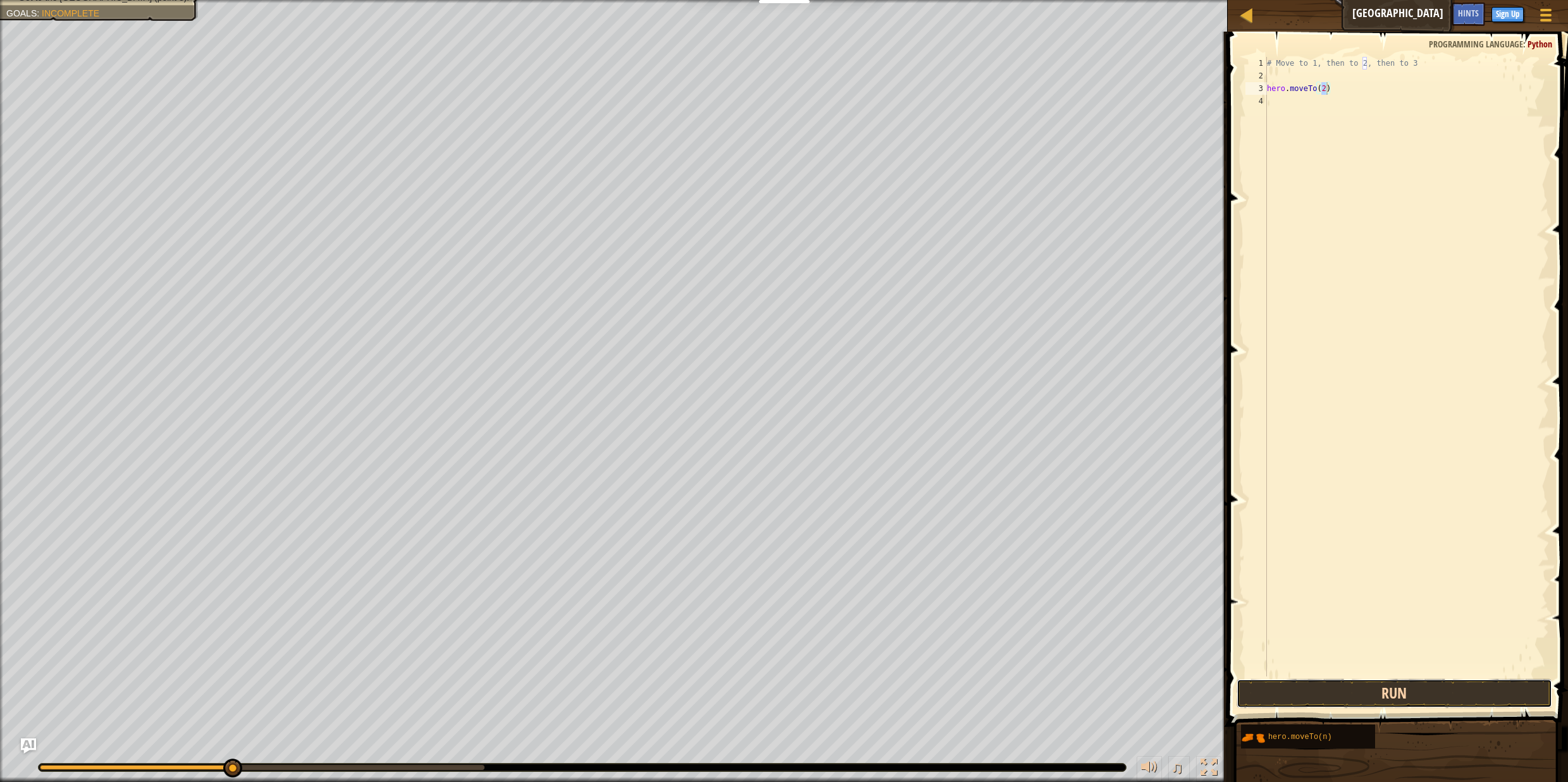
click at [1374, 694] on button "Run" at bounding box center [1395, 693] width 316 height 29
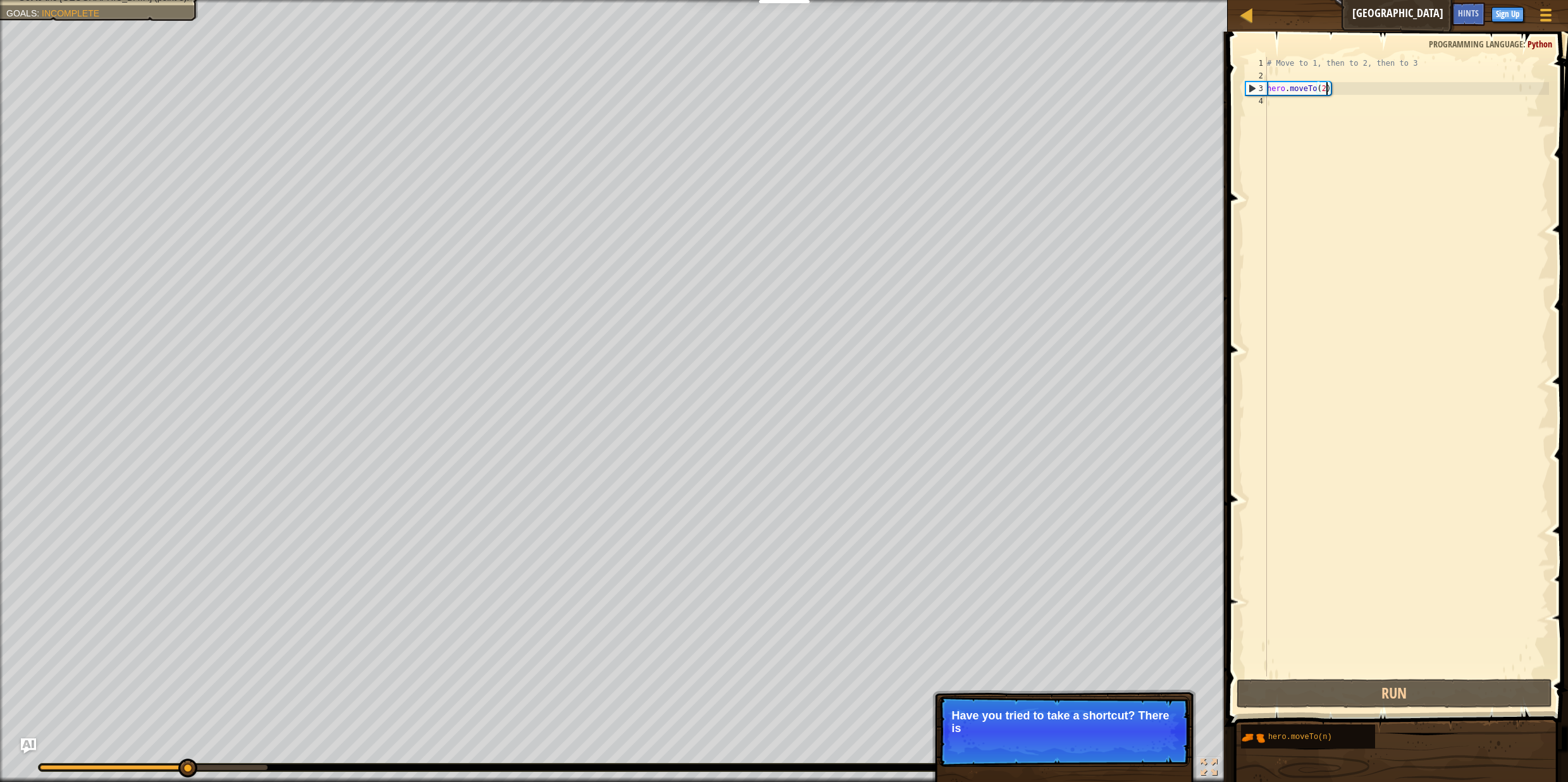
click at [1087, 706] on p "Skip (esc) Continue Have you tried to take a shortcut? There is" at bounding box center [1065, 731] width 251 height 71
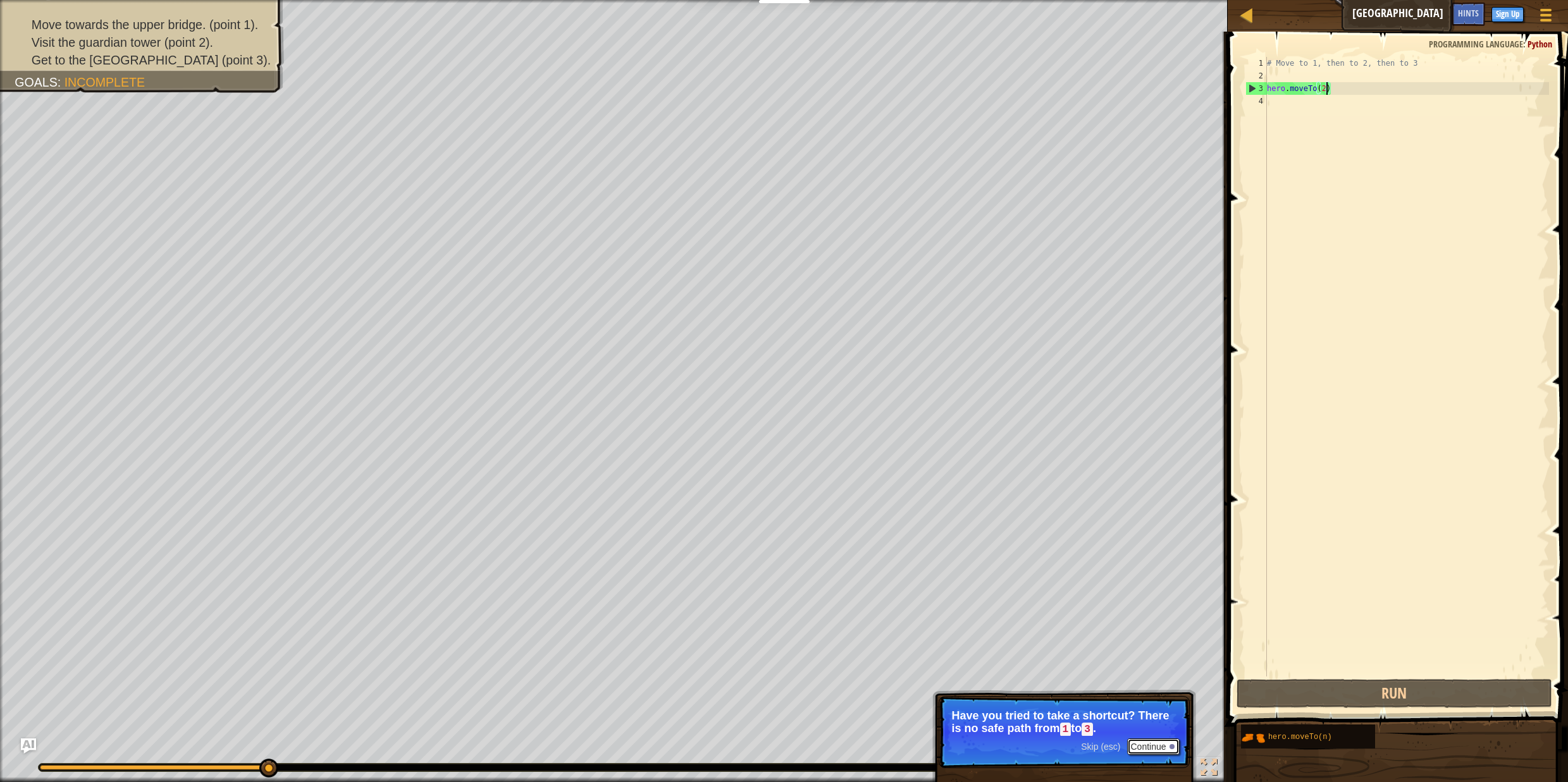
click at [1162, 752] on button "Continue" at bounding box center [1154, 747] width 53 height 17
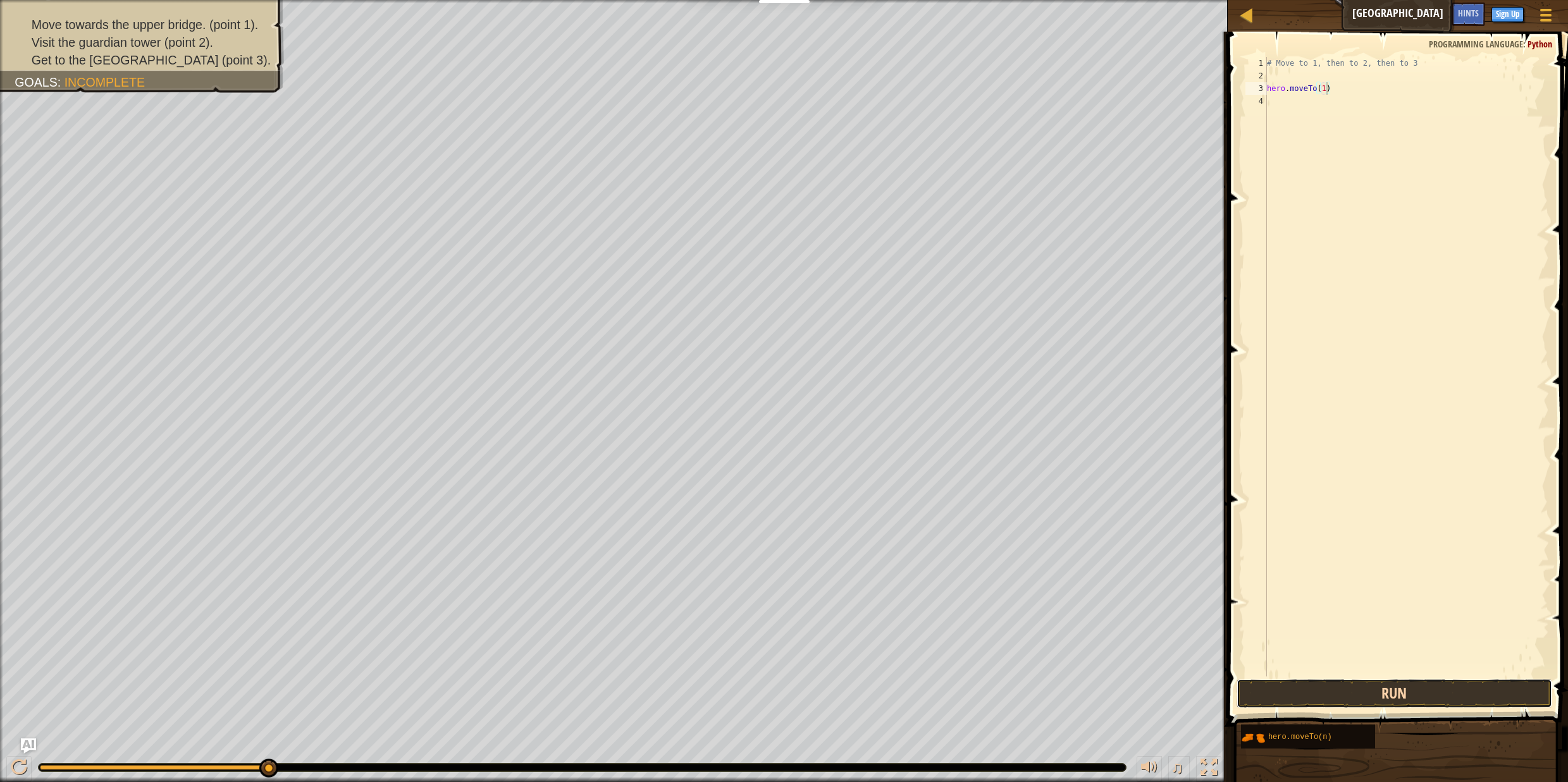
click at [1331, 690] on button "Run" at bounding box center [1395, 693] width 316 height 29
type textarea "hero.moveTo(2)"
click at [1311, 679] on button "Run" at bounding box center [1395, 693] width 316 height 29
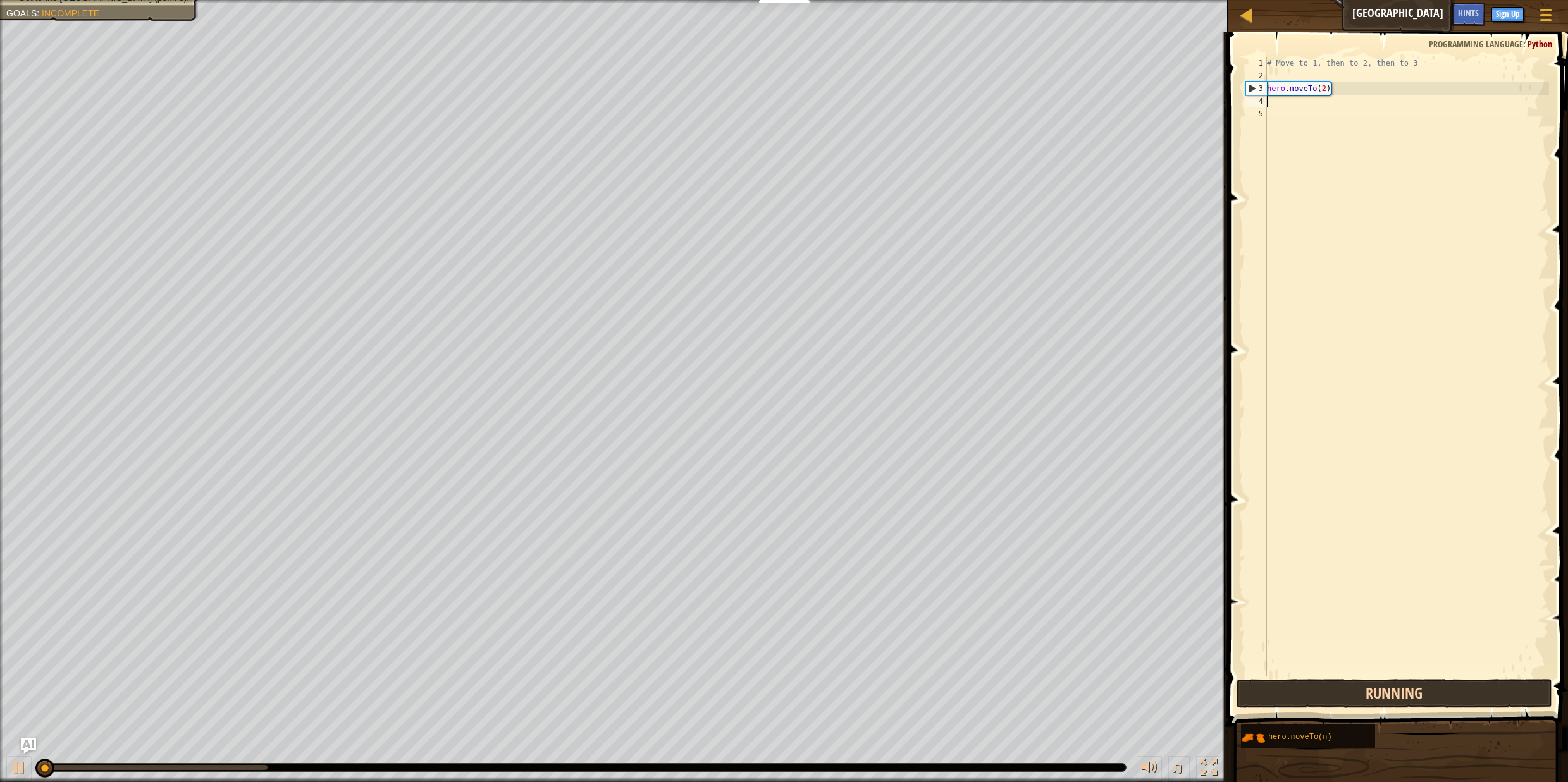
scroll to position [6, 0]
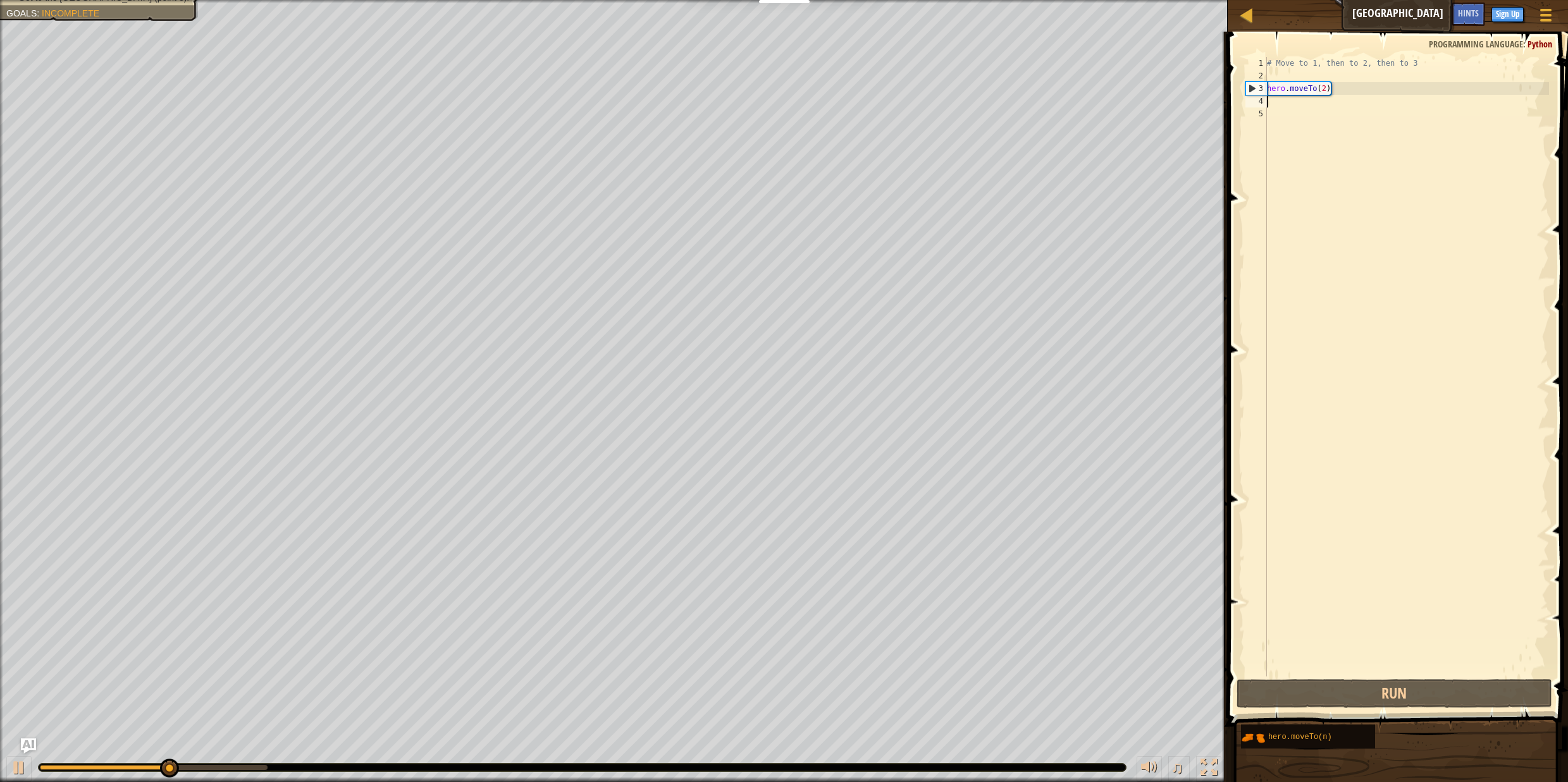
click at [1326, 82] on div "# Move to 1, then to 2, then to 3 hero . moveTo ( 2 )" at bounding box center [1407, 379] width 285 height 645
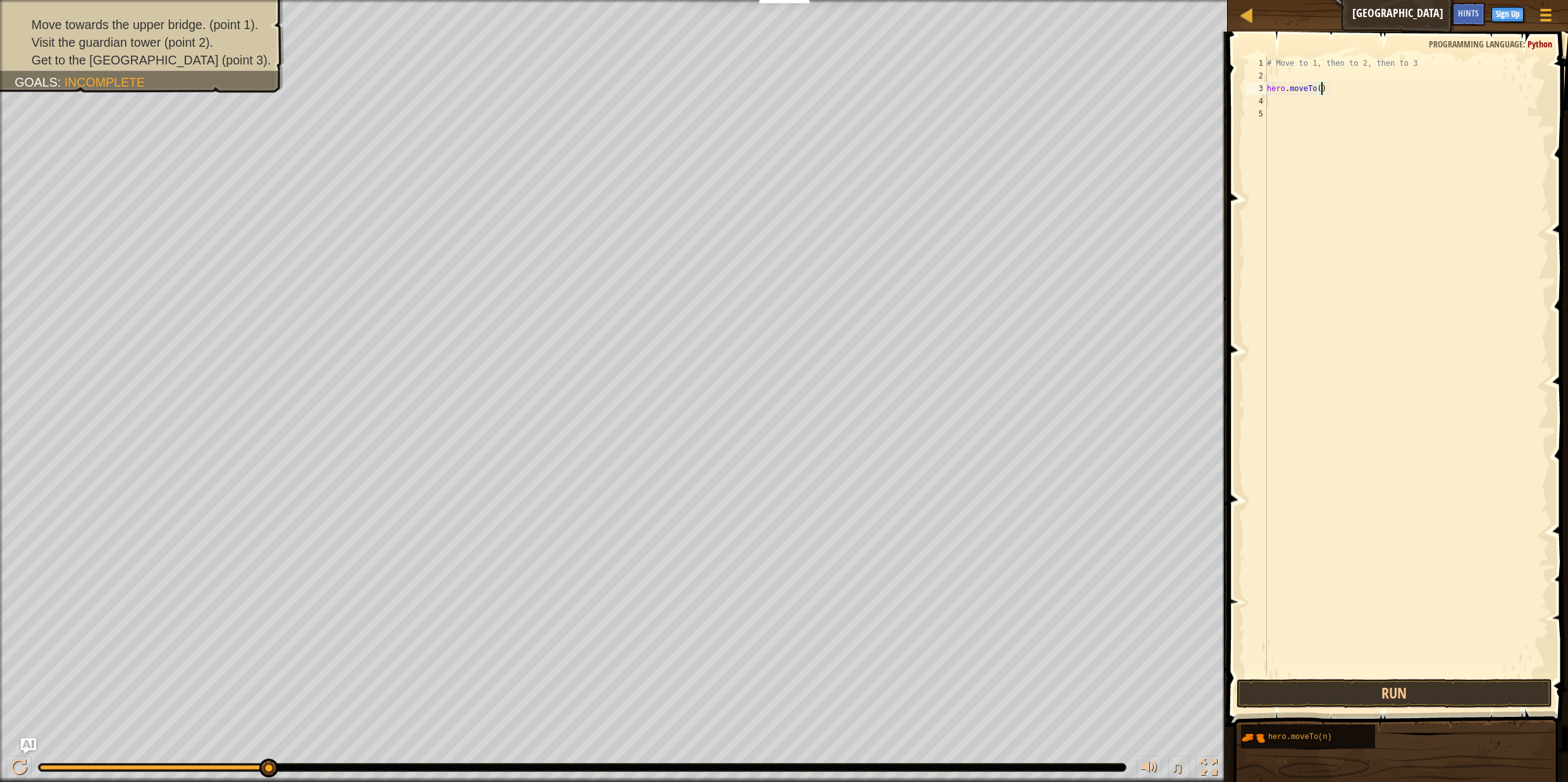
type textarea "hero.moveTo(1)"
click at [1308, 100] on div "# Move to 1, then to 2, then to 3 hero . moveTo ( 1 )" at bounding box center [1407, 379] width 285 height 645
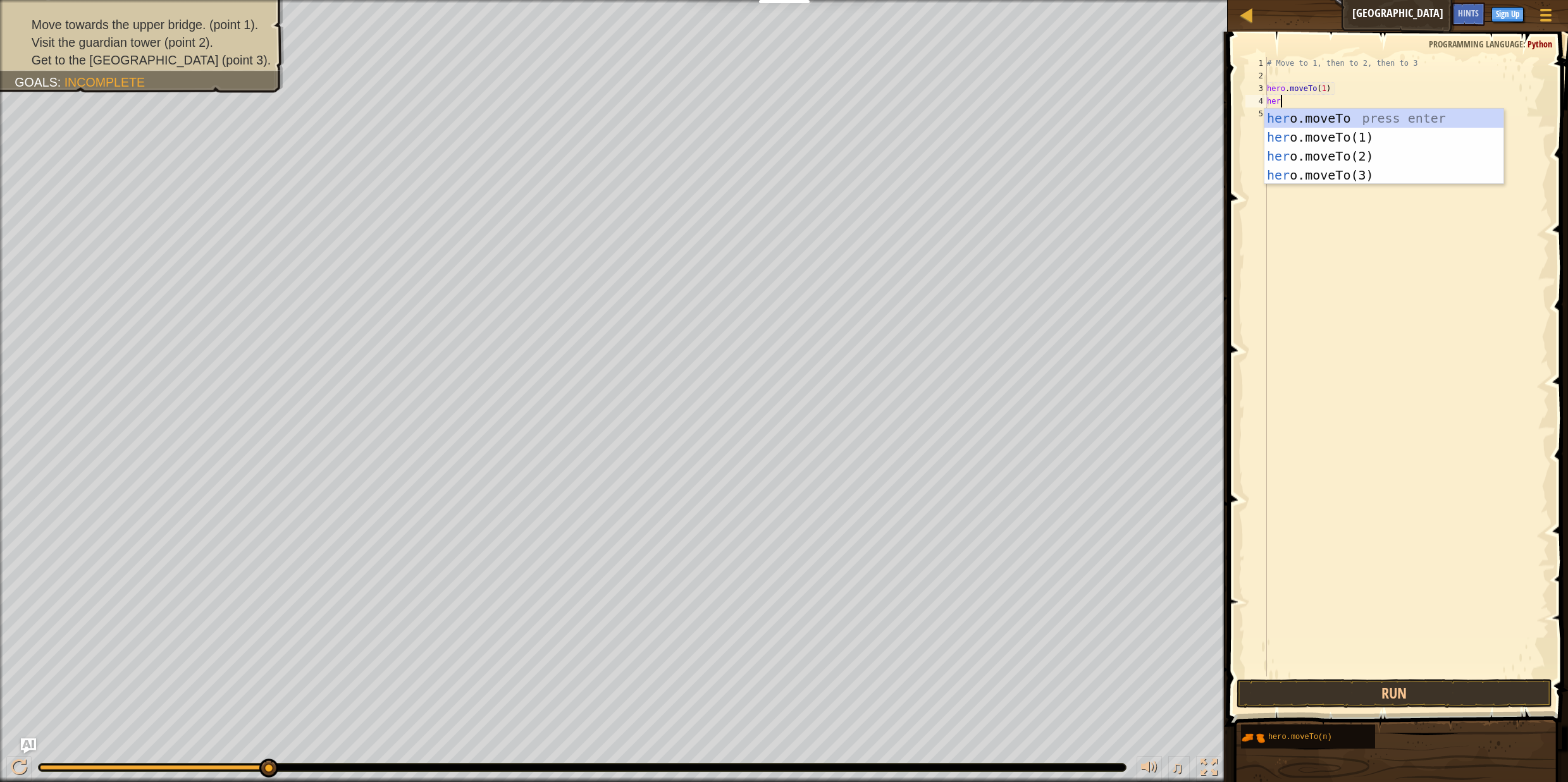
scroll to position [6, 1]
click at [1299, 152] on div "hero .moveTo press enter hero .moveTo(1) press enter hero .moveTo(2) press ente…" at bounding box center [1384, 166] width 239 height 114
type textarea "hero.moveTo(2)"
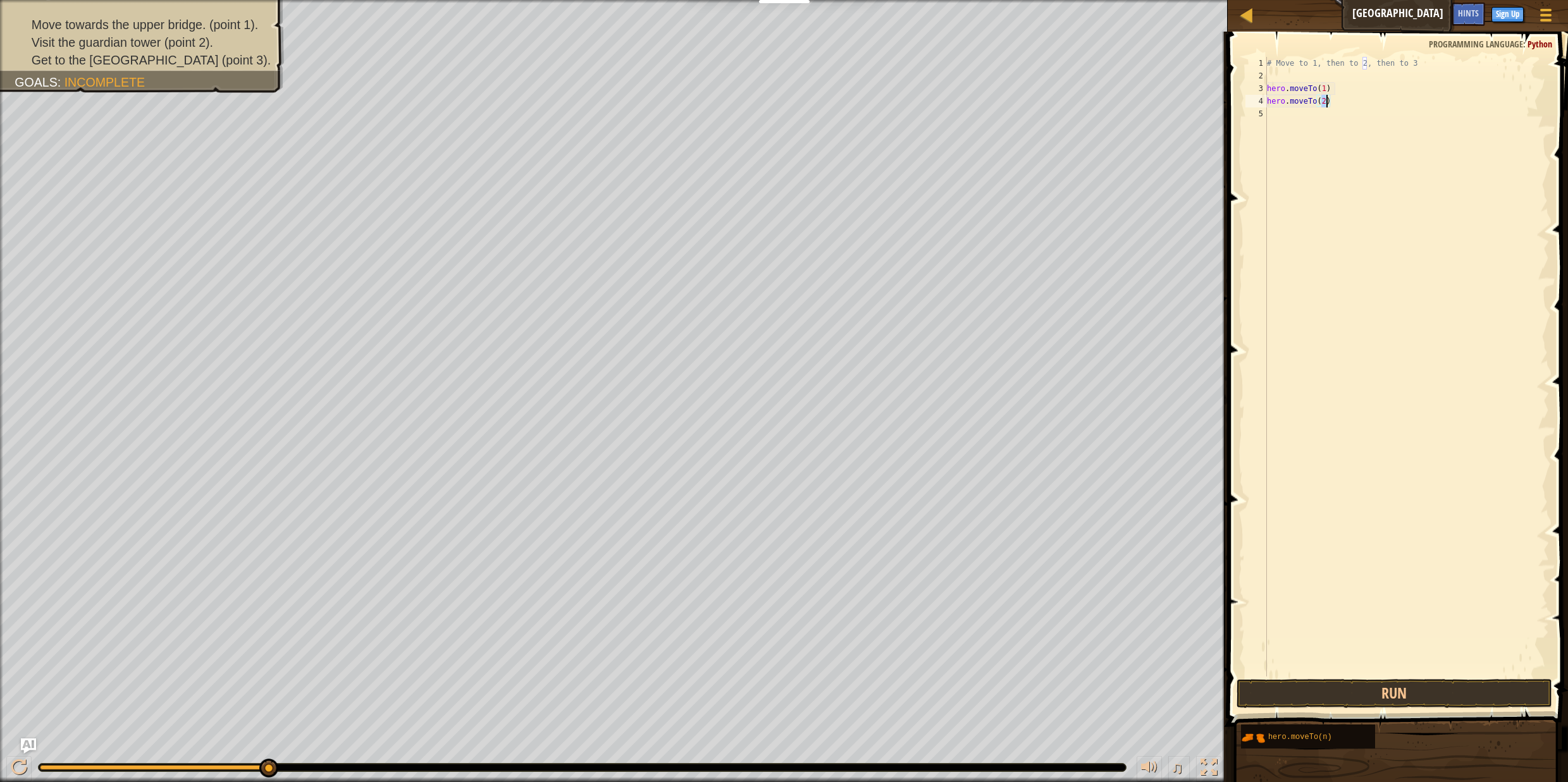
click at [1336, 131] on div "# Move to 1, then to 2, then to 3 hero . moveTo ( 1 ) hero . moveTo ( 2 )" at bounding box center [1407, 379] width 285 height 645
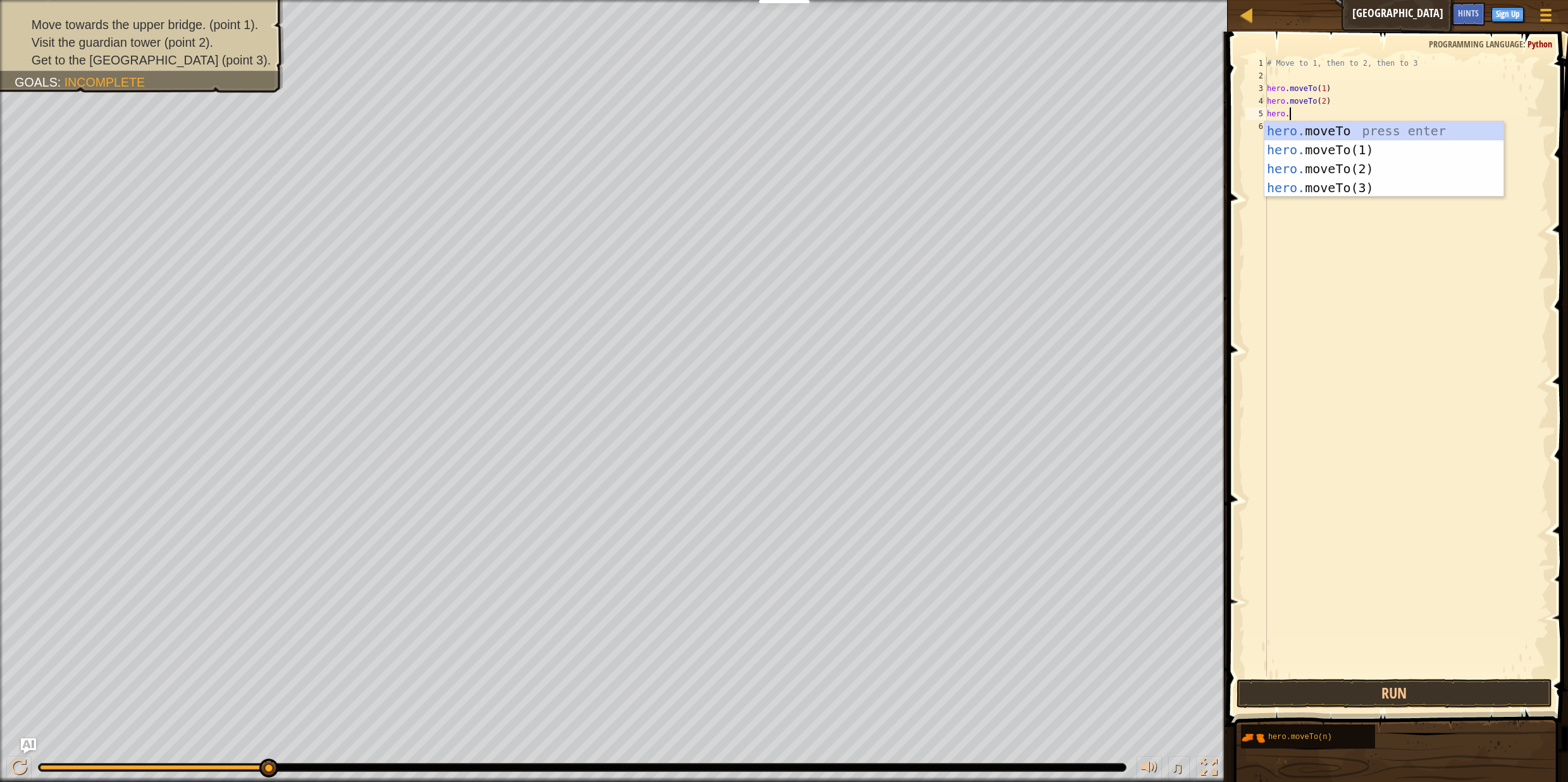
scroll to position [6, 1]
click at [1271, 191] on div "hero. moveTo press enter hero. moveTo(1) press enter hero. moveTo(2) press ente…" at bounding box center [1384, 178] width 239 height 114
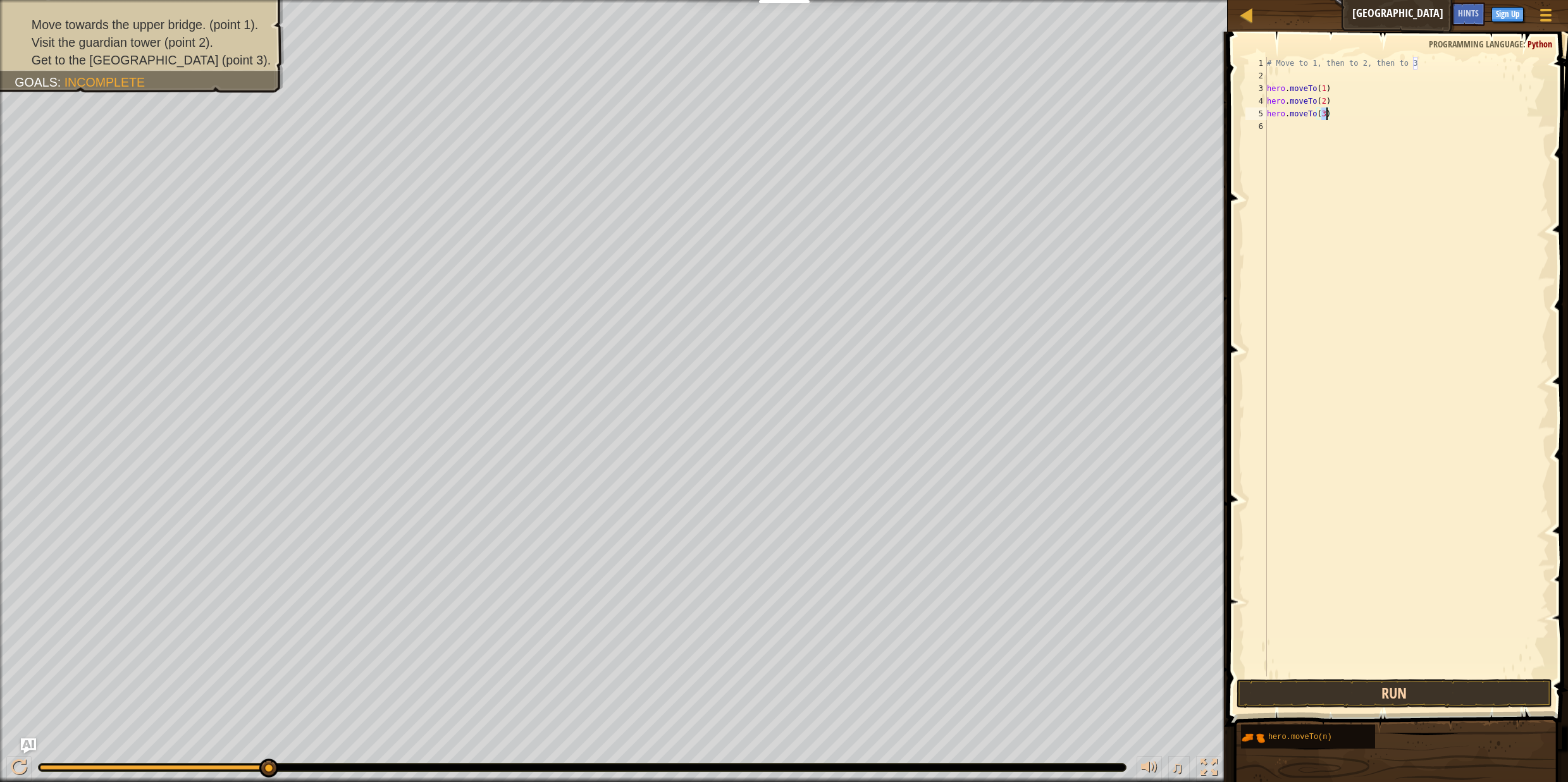
type textarea "hero.moveTo(3)"
click at [1356, 688] on button "Run" at bounding box center [1395, 693] width 316 height 29
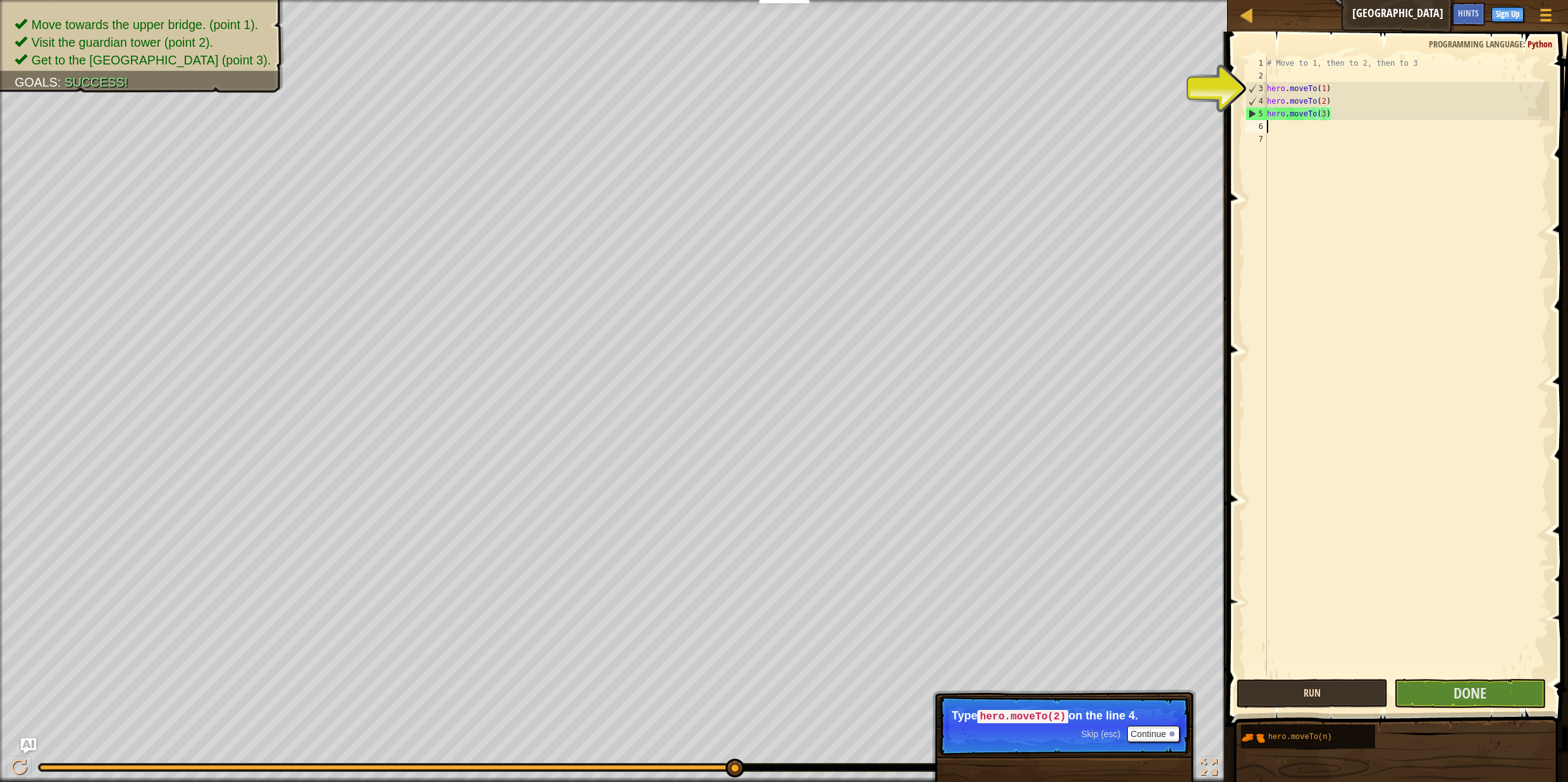
scroll to position [6, 0]
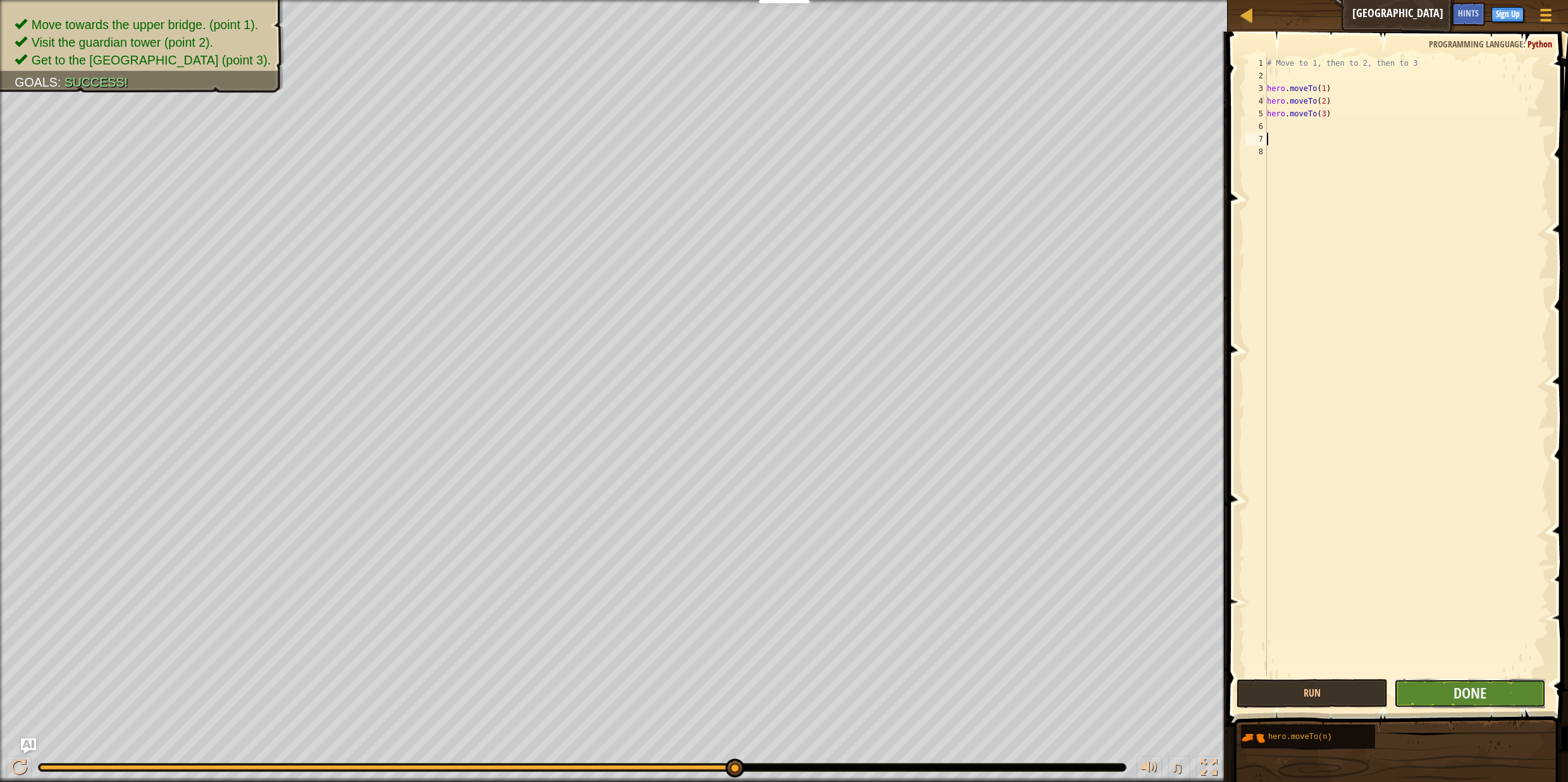
click at [1507, 699] on button "Done" at bounding box center [1470, 693] width 152 height 29
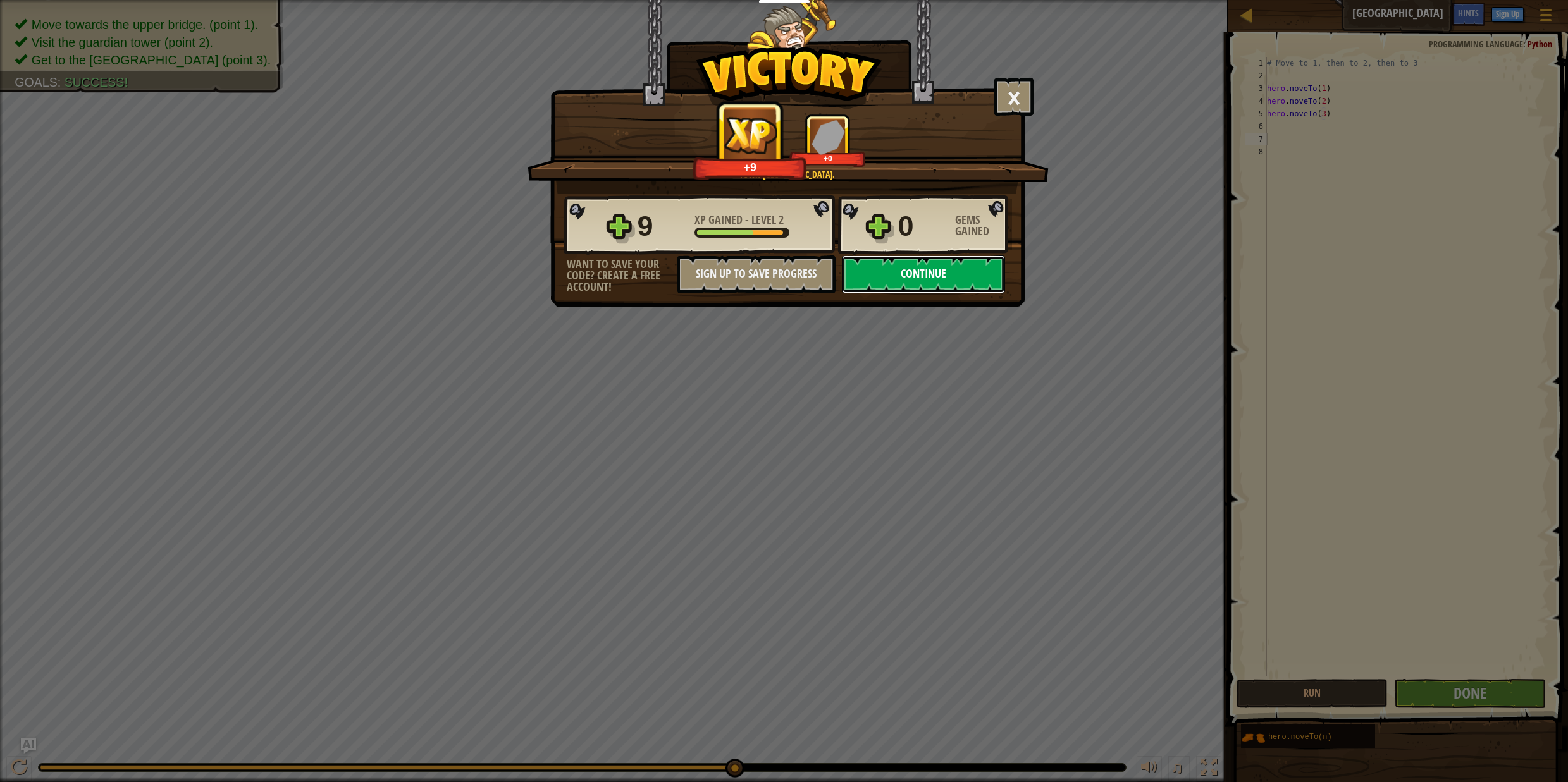
click at [910, 277] on button "Continue" at bounding box center [923, 274] width 164 height 38
